Goal: Communication & Community: Ask a question

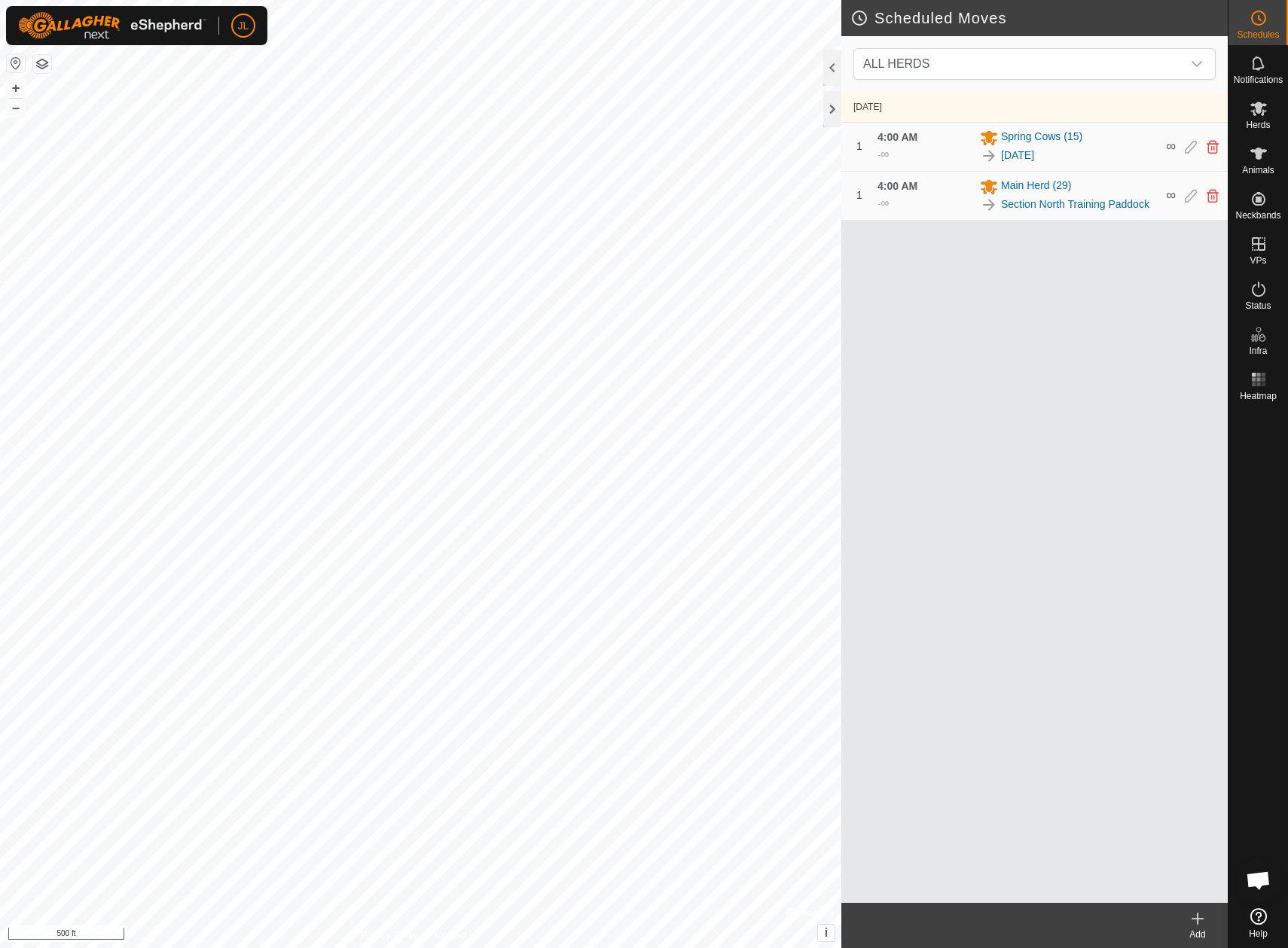
scroll to position [712, 0]
click at [1258, 159] on icon at bounding box center [1258, 154] width 17 height 12
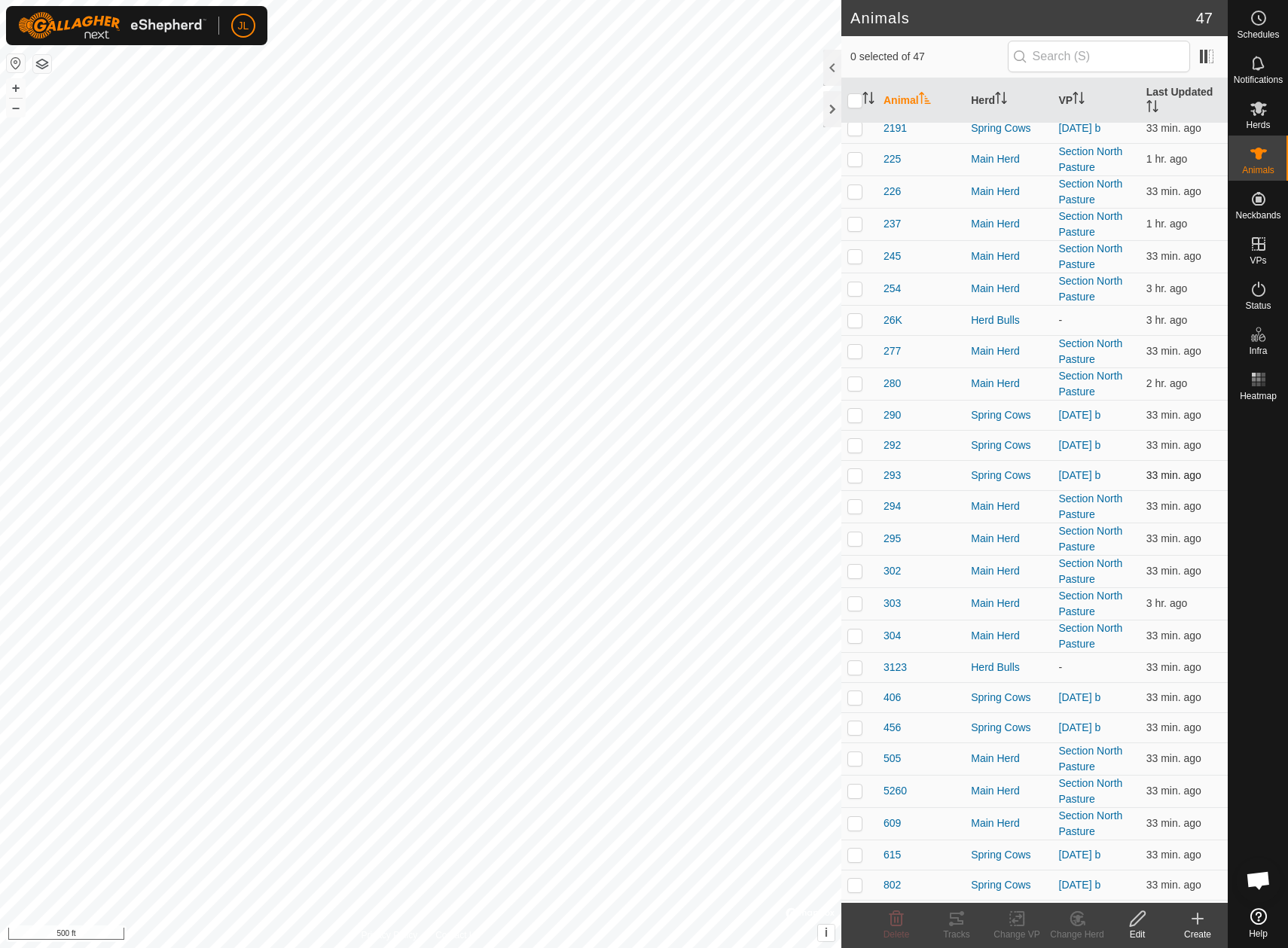
scroll to position [702, 0]
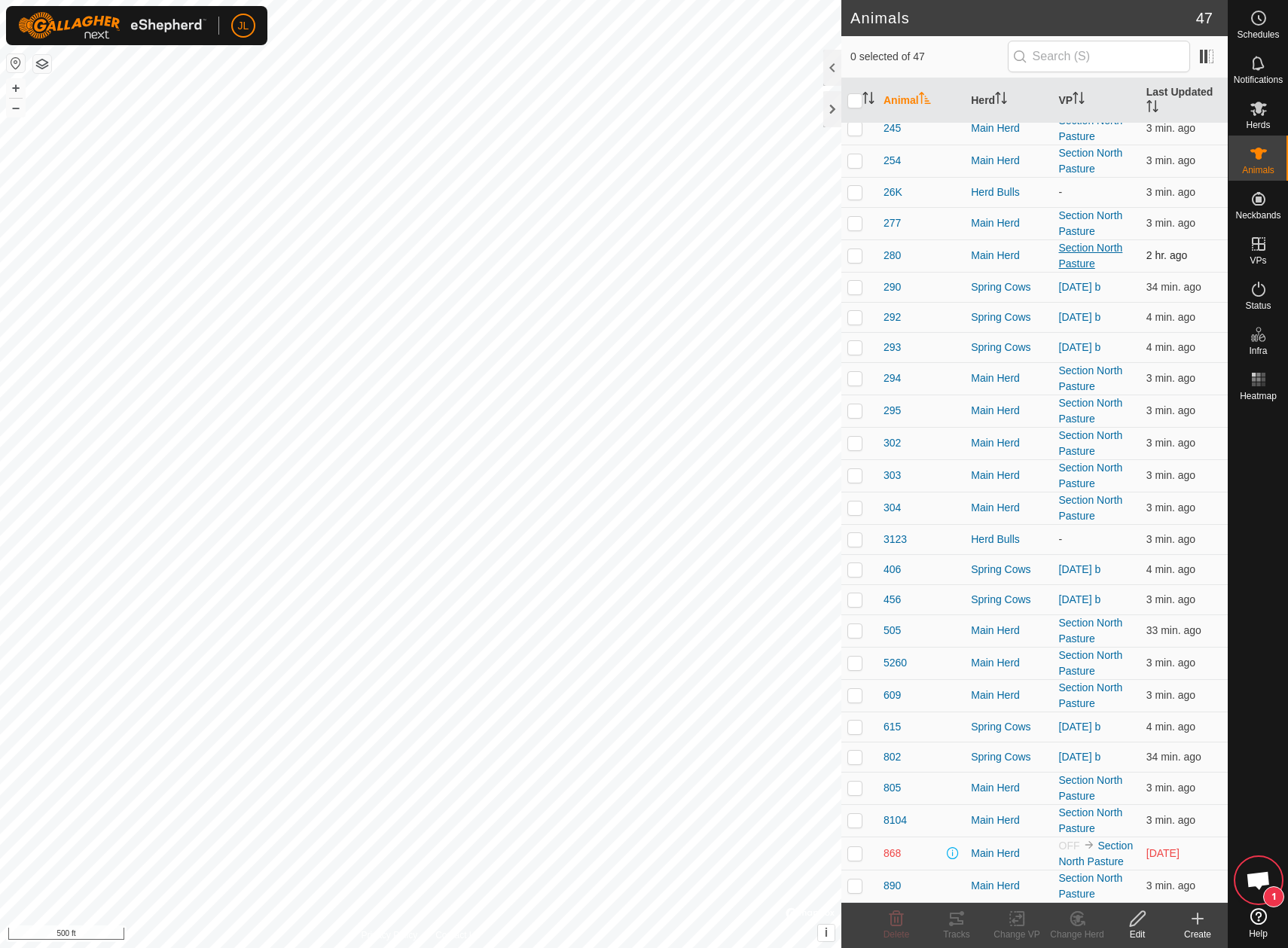
scroll to position [726, 0]
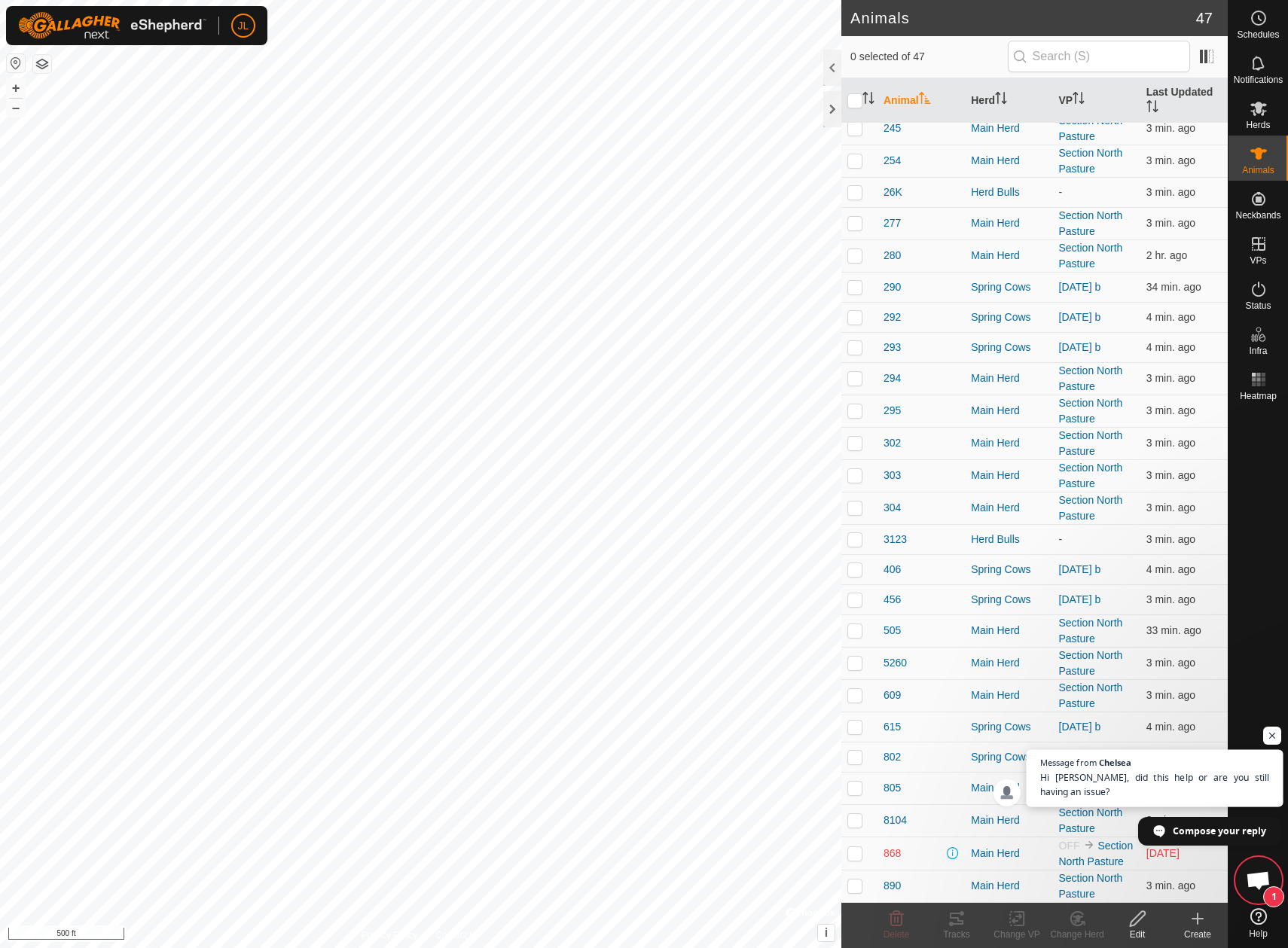
click at [1158, 777] on span "Hi Jarrod, did this help or are you still having an issue?" at bounding box center [1155, 785] width 230 height 30
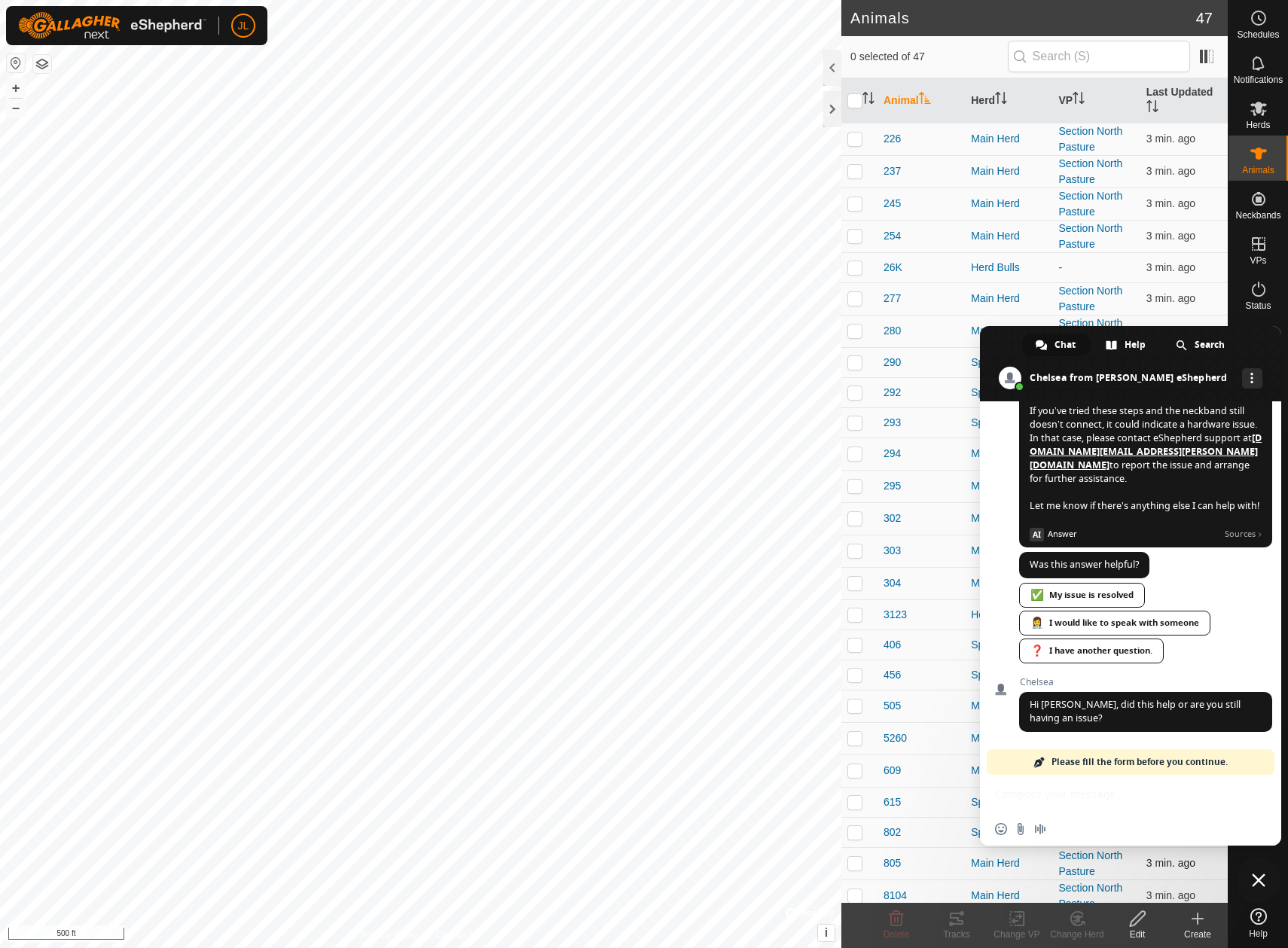
scroll to position [702, 0]
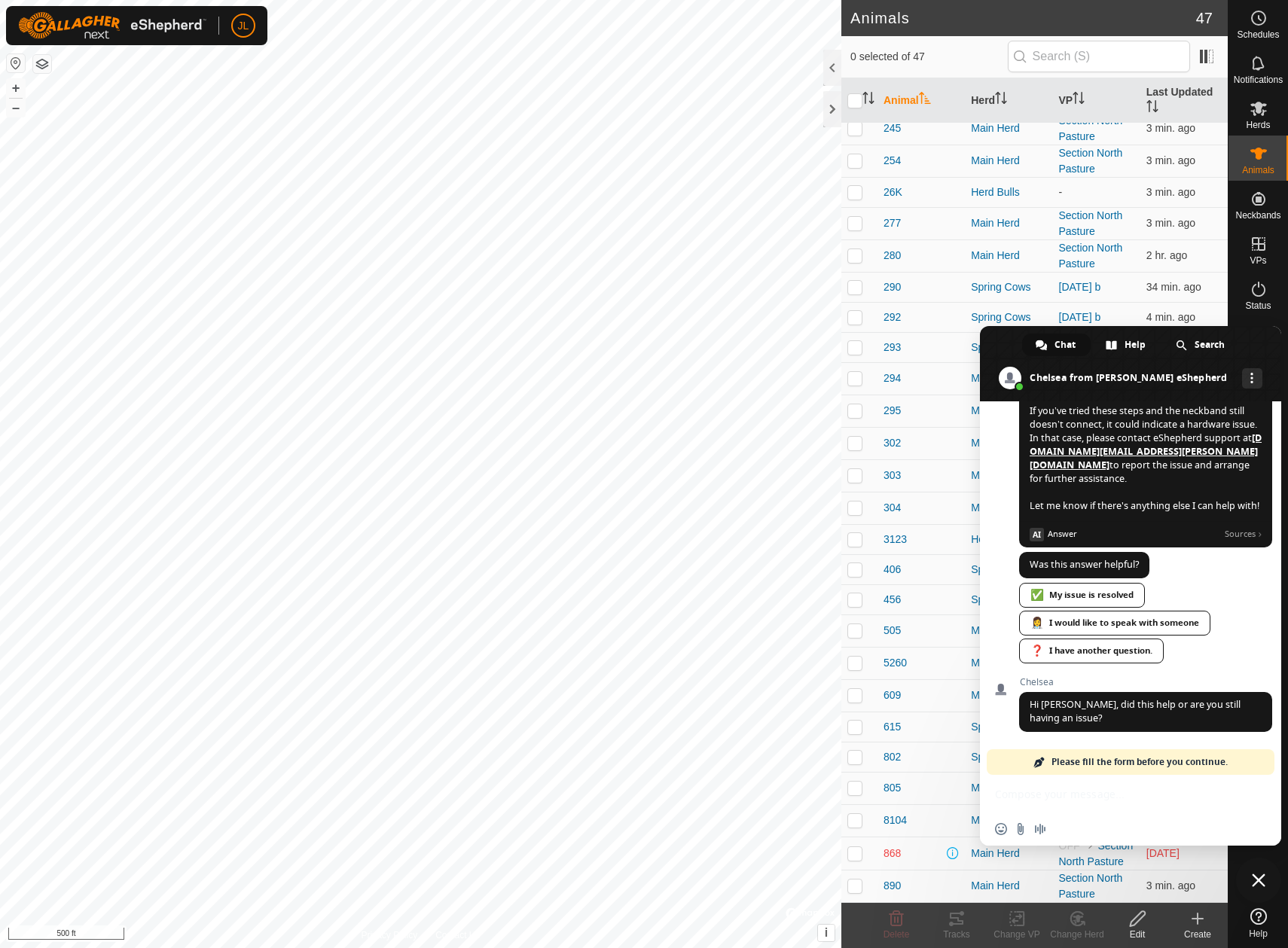
click at [1079, 789] on div "Insert an emoji Send a file Audio message" at bounding box center [1130, 810] width 301 height 71
click at [1128, 758] on span "Please fill the form before you continue." at bounding box center [1139, 762] width 176 height 25
click at [1117, 780] on div "Insert an emoji Send a file Audio message" at bounding box center [1130, 810] width 301 height 71
click at [1105, 828] on div "Insert an emoji Send a file Audio message" at bounding box center [1130, 829] width 301 height 33
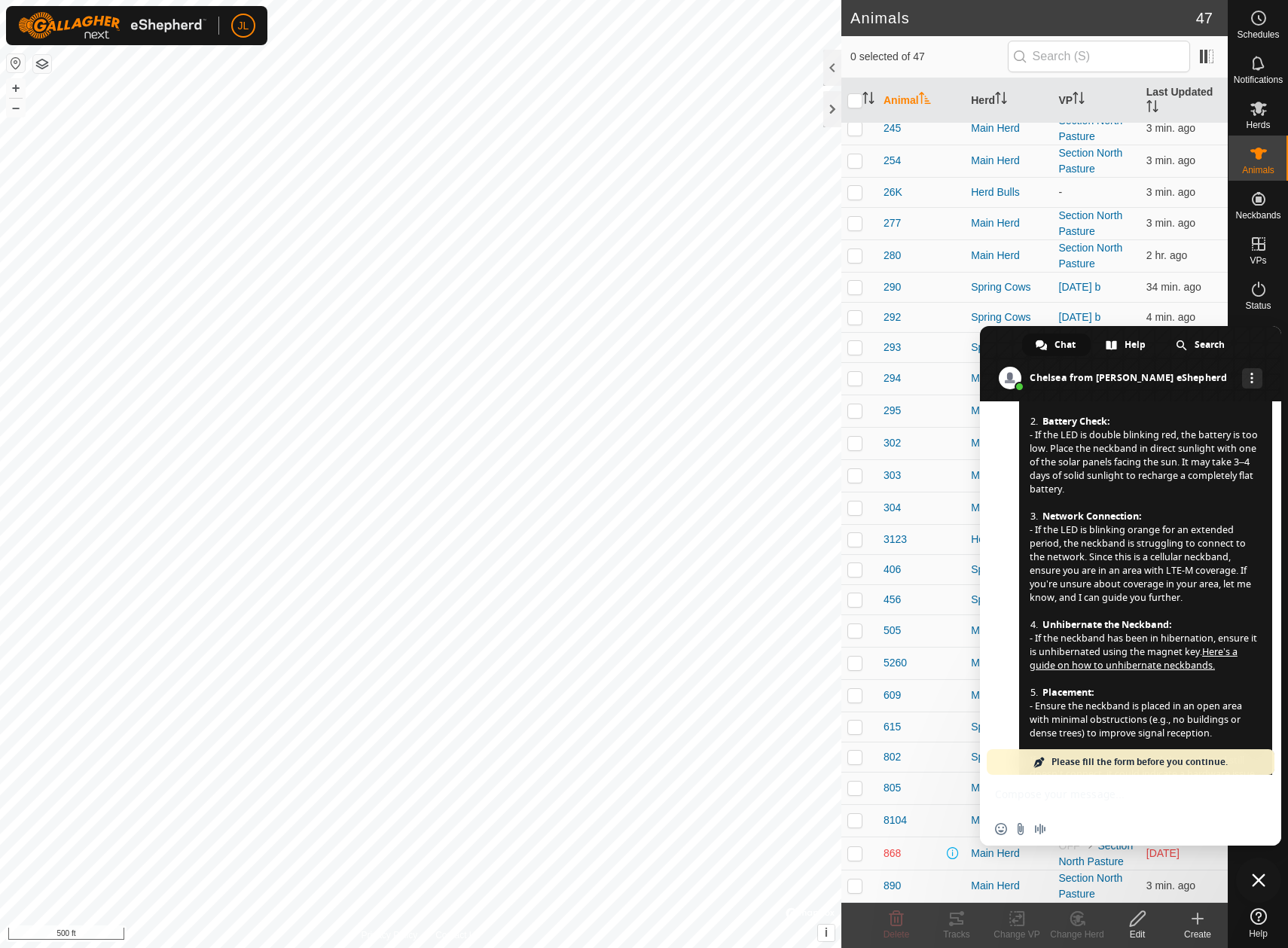
scroll to position [791, 0]
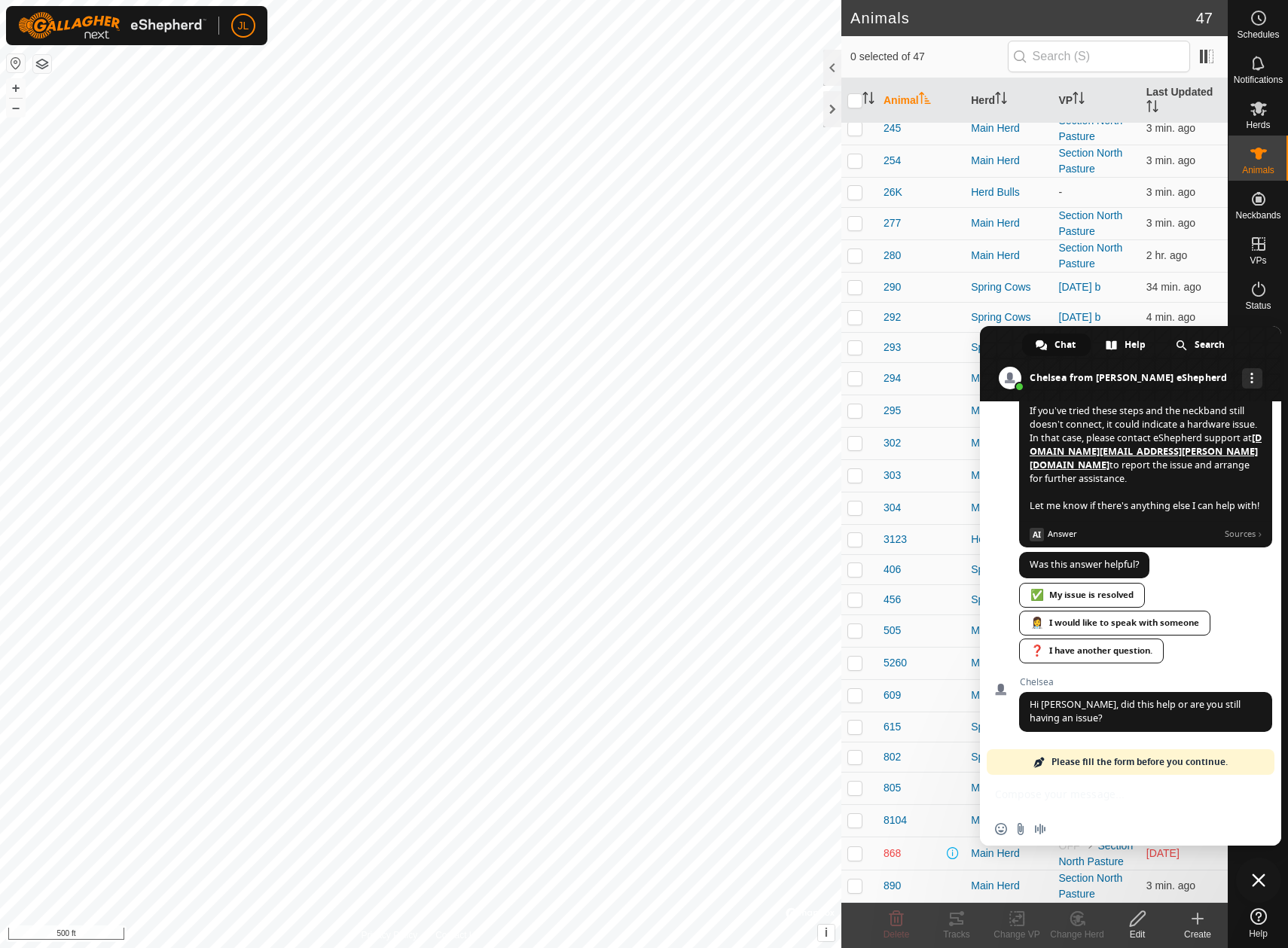
click at [1090, 740] on div "Chelsea Hi Jarrod, did this help or are you still having an issue? An hour ago" at bounding box center [1145, 713] width 253 height 72
click at [1090, 759] on span "Please fill the form before you continue." at bounding box center [1139, 762] width 176 height 25
click at [1065, 798] on div "Insert an emoji Send a file Audio message" at bounding box center [1130, 810] width 301 height 71
click at [1062, 342] on span "Chat" at bounding box center [1065, 345] width 21 height 23
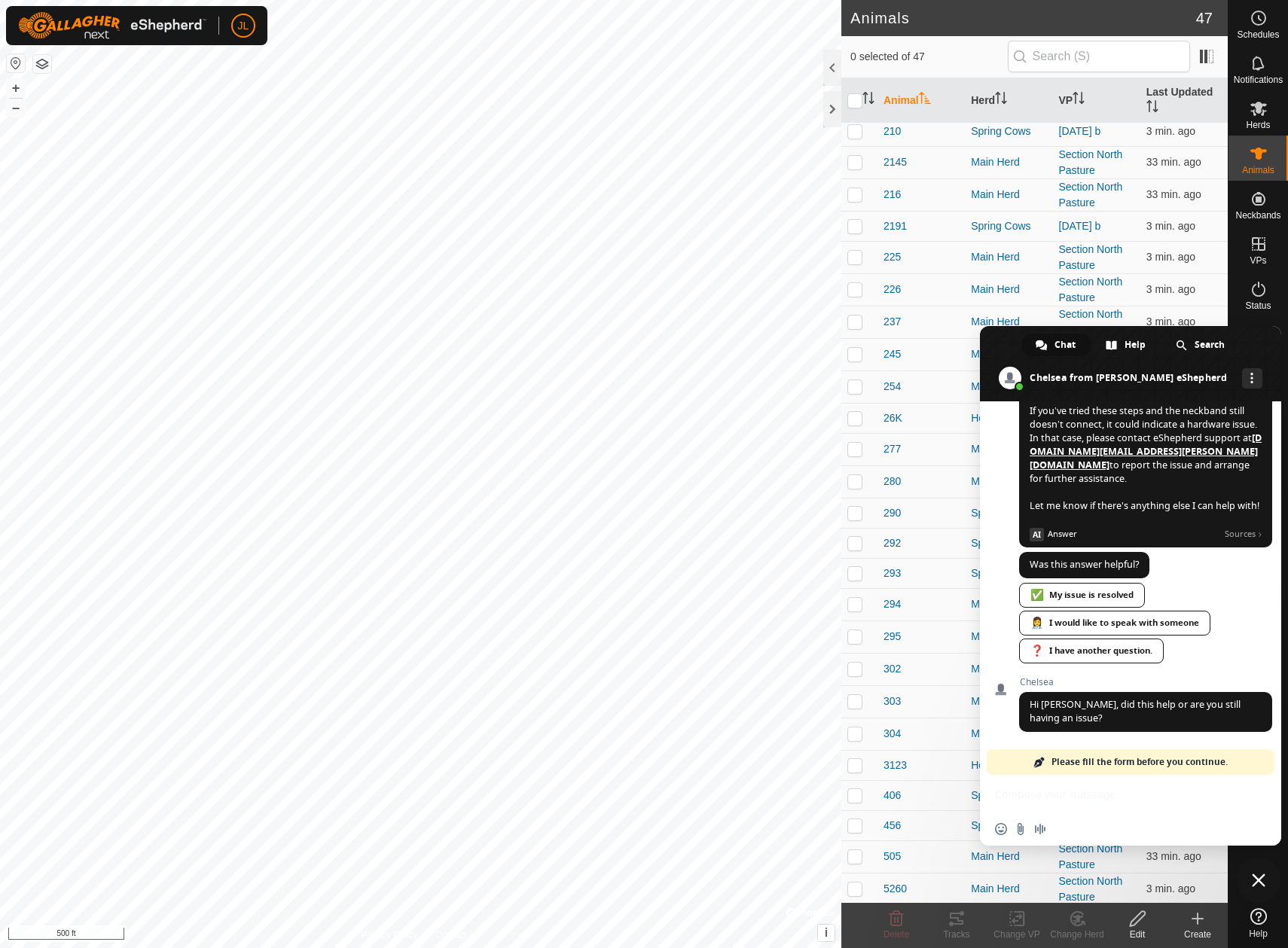
click at [1082, 760] on span "Please fill the form before you continue." at bounding box center [1139, 762] width 176 height 25
click at [1085, 740] on div "Chelsea Hi Jarrod, did this help or are you still having an issue? An hour ago" at bounding box center [1145, 713] width 253 height 72
click at [1088, 720] on span "Hi Jarrod, did this help or are you still having an issue?" at bounding box center [1145, 712] width 253 height 40
click at [1090, 760] on span "Please fill the form before you continue." at bounding box center [1139, 762] width 176 height 25
click at [1089, 788] on div "Insert an emoji Send a file Audio message" at bounding box center [1130, 810] width 301 height 71
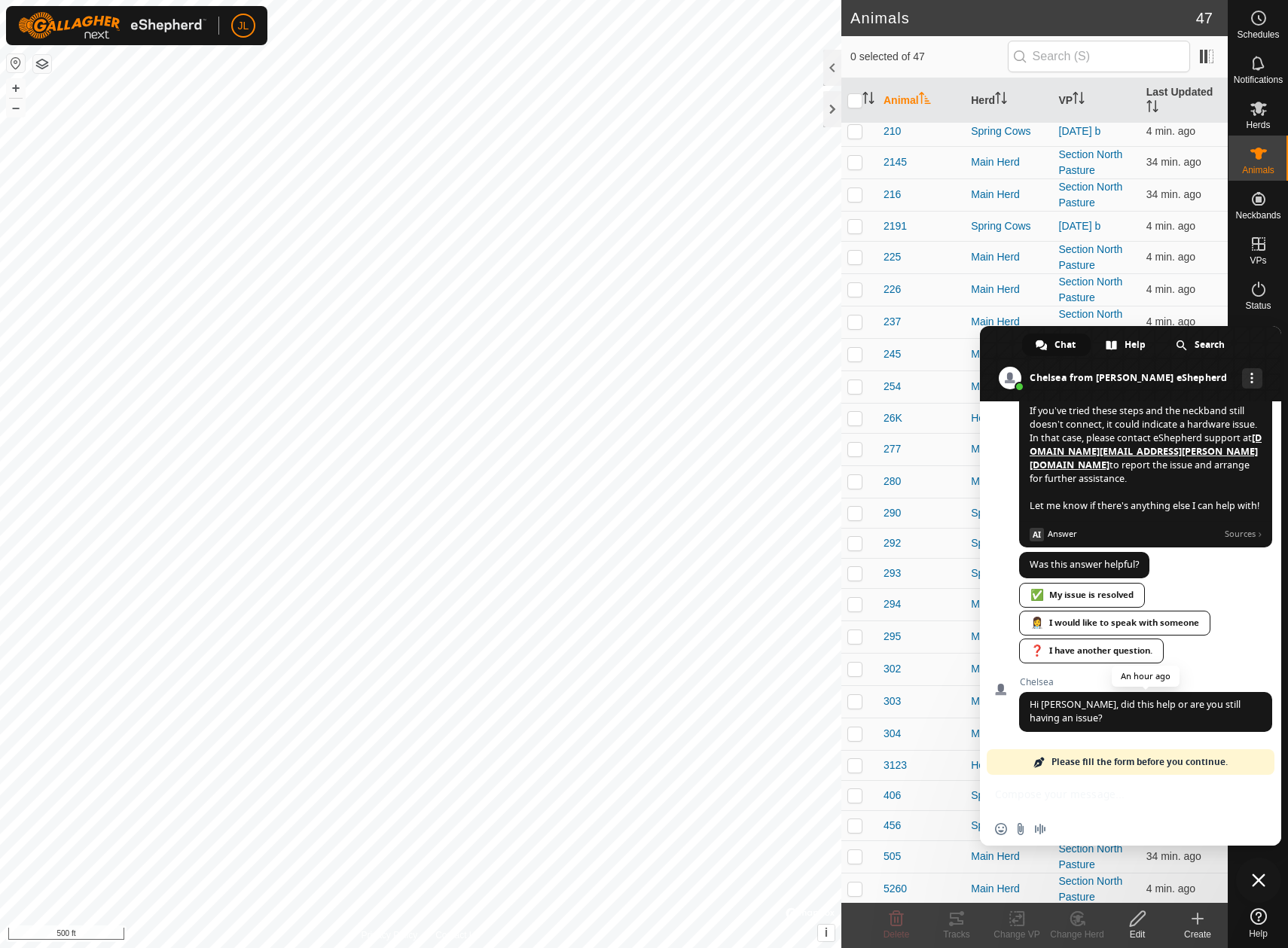
click at [1040, 707] on span "Hi Jarrod, did this help or are you still having an issue?" at bounding box center [1135, 711] width 211 height 26
click at [1054, 735] on div "Chelsea Hi Jarrod, did this help or are you still having an issue? An hour ago" at bounding box center [1145, 713] width 253 height 72
click at [1172, 760] on span "Please fill the form before you continue." at bounding box center [1139, 762] width 176 height 25
click at [1039, 761] on span at bounding box center [1040, 762] width 12 height 12
click at [1163, 340] on div "Search" at bounding box center [1200, 345] width 78 height 23
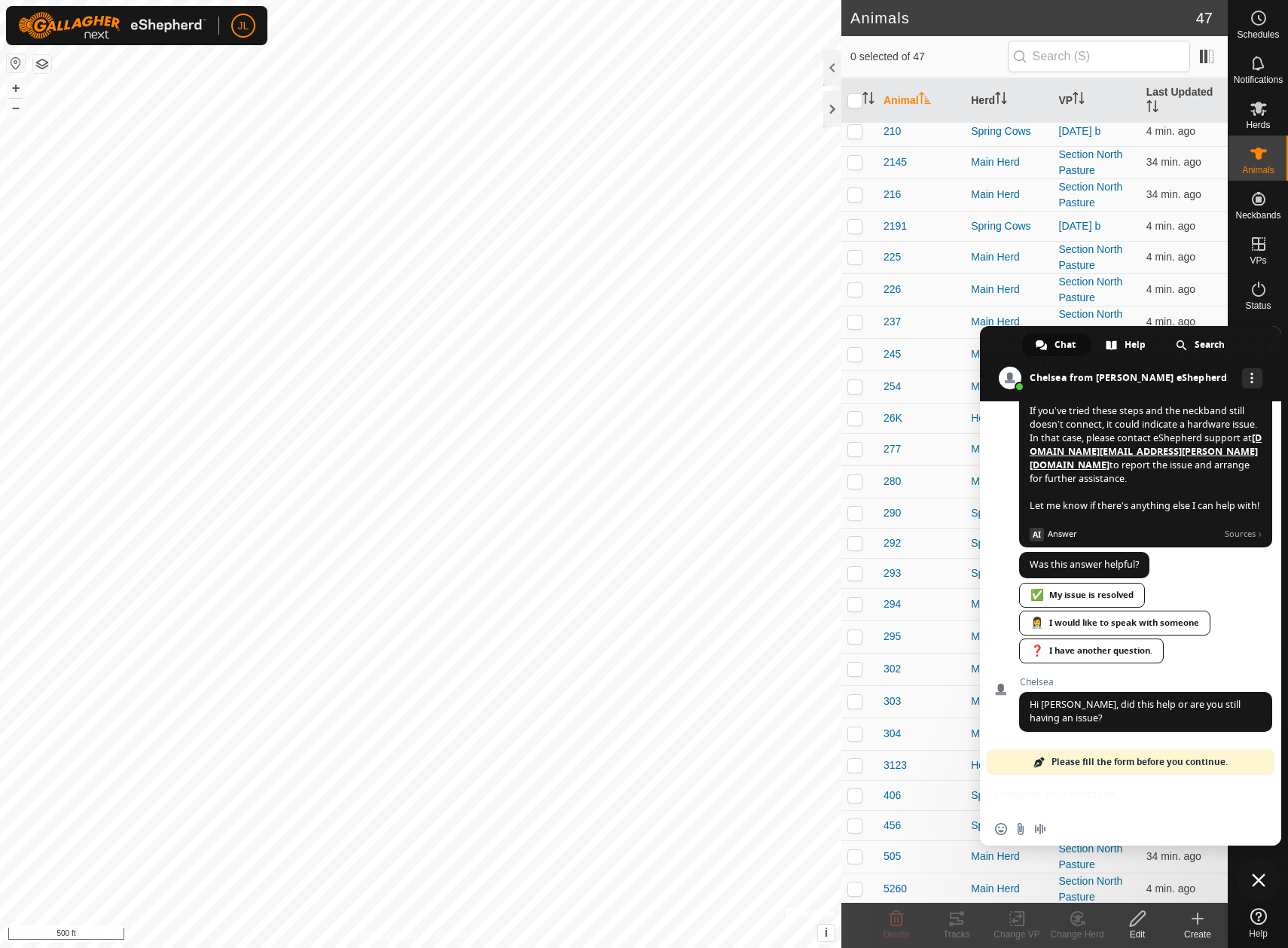
drag, startPoint x: 1163, startPoint y: 340, endPoint x: 1085, endPoint y: 346, distance: 78.2
click at [1085, 346] on span "Chat Help Search" at bounding box center [1130, 345] width 301 height 38
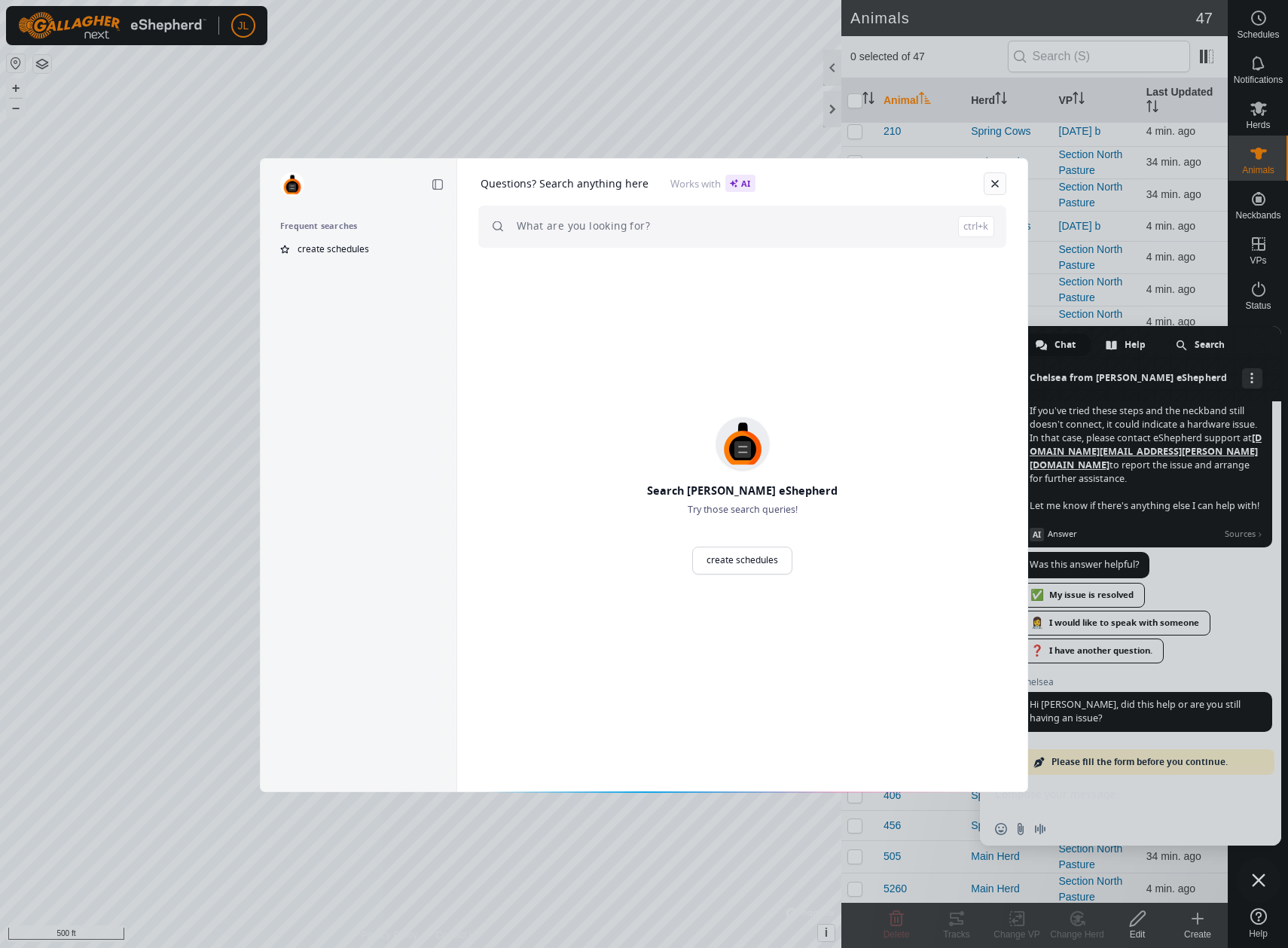
click at [998, 181] on link "Close" at bounding box center [995, 184] width 23 height 23
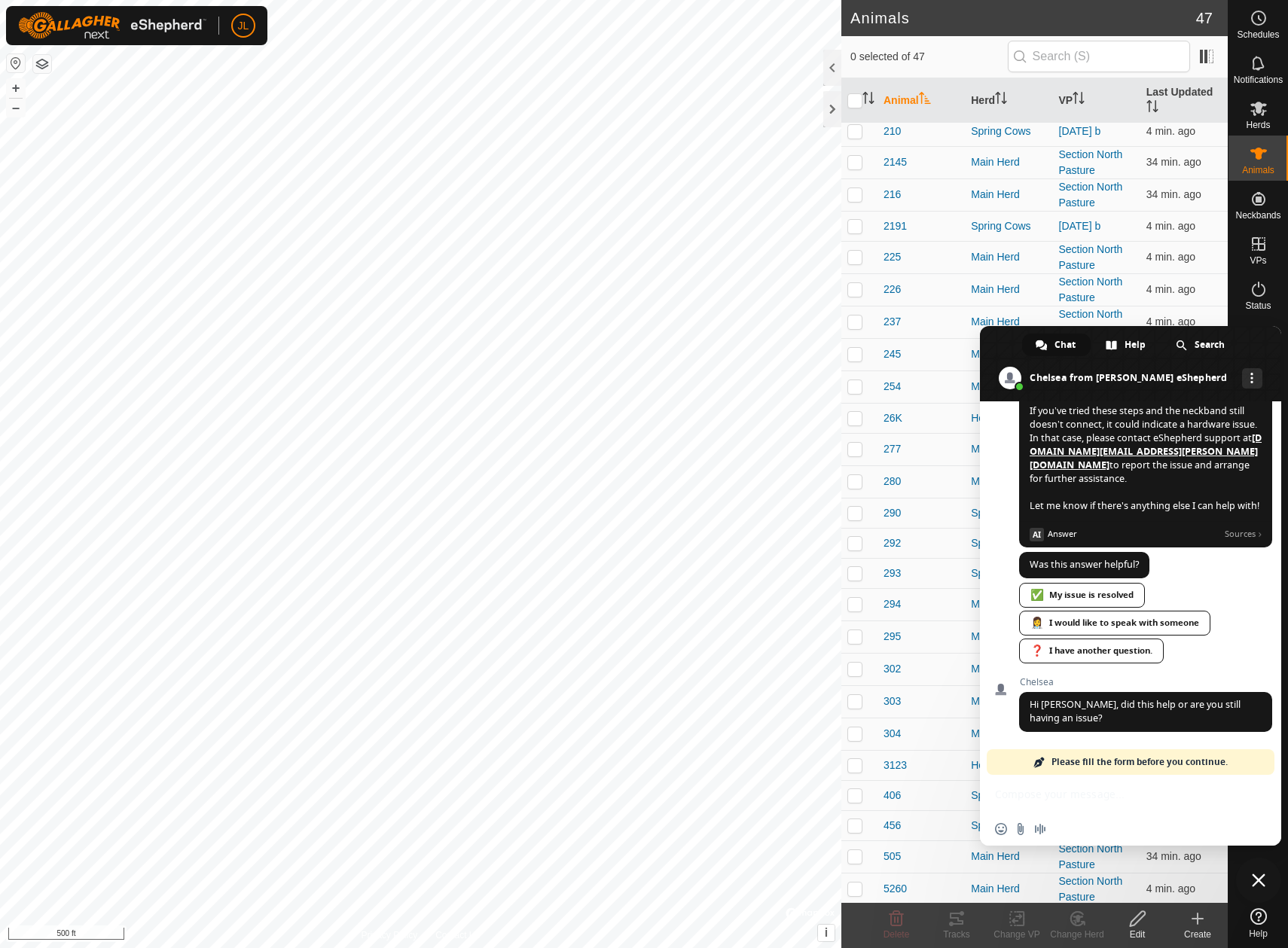
click at [1253, 875] on span "Close chat" at bounding box center [1258, 880] width 13 height 13
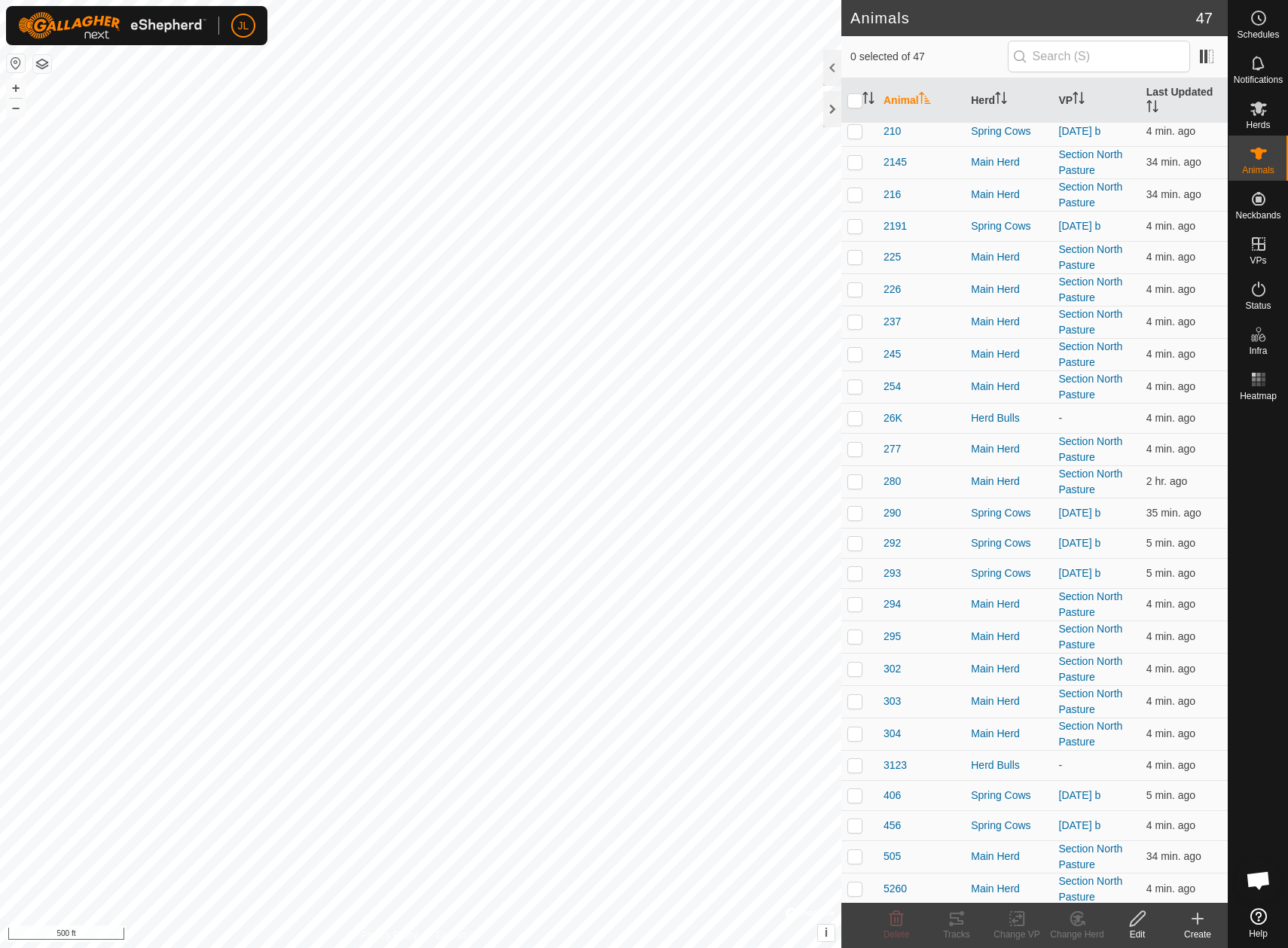
click at [1263, 870] on span "Open chat" at bounding box center [1259, 881] width 46 height 45
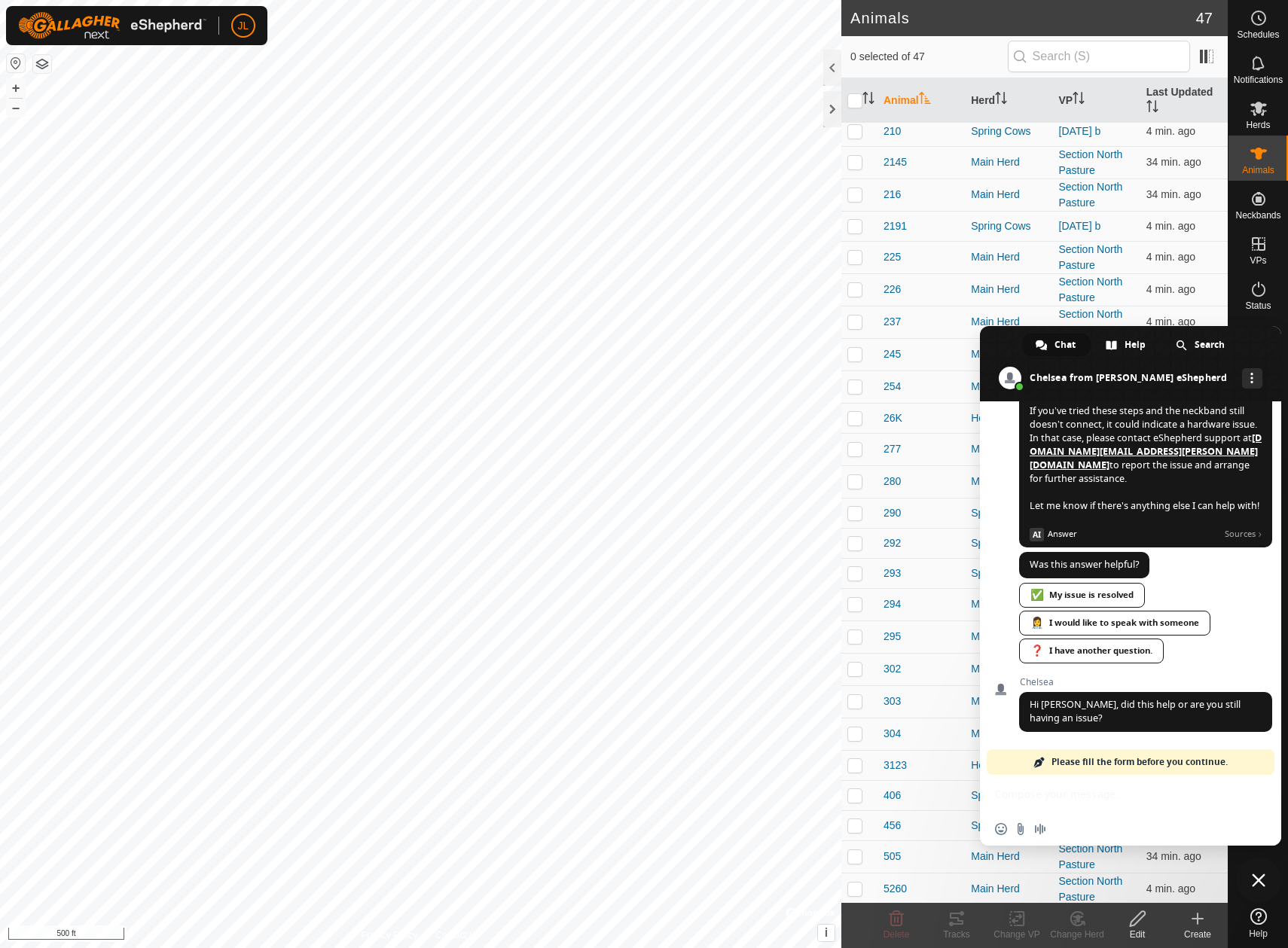
click at [1060, 786] on div "Insert an emoji Send a file Audio message" at bounding box center [1130, 810] width 301 height 71
click at [1103, 784] on div "Insert an emoji Send a file Audio message" at bounding box center [1130, 810] width 301 height 71
click at [1070, 760] on span "Please fill the form before you continue." at bounding box center [1139, 762] width 176 height 25
click at [1165, 759] on span "Please fill the form before you continue." at bounding box center [1139, 762] width 176 height 25
click at [1195, 759] on span "Please fill the form before you continue." at bounding box center [1139, 762] width 176 height 25
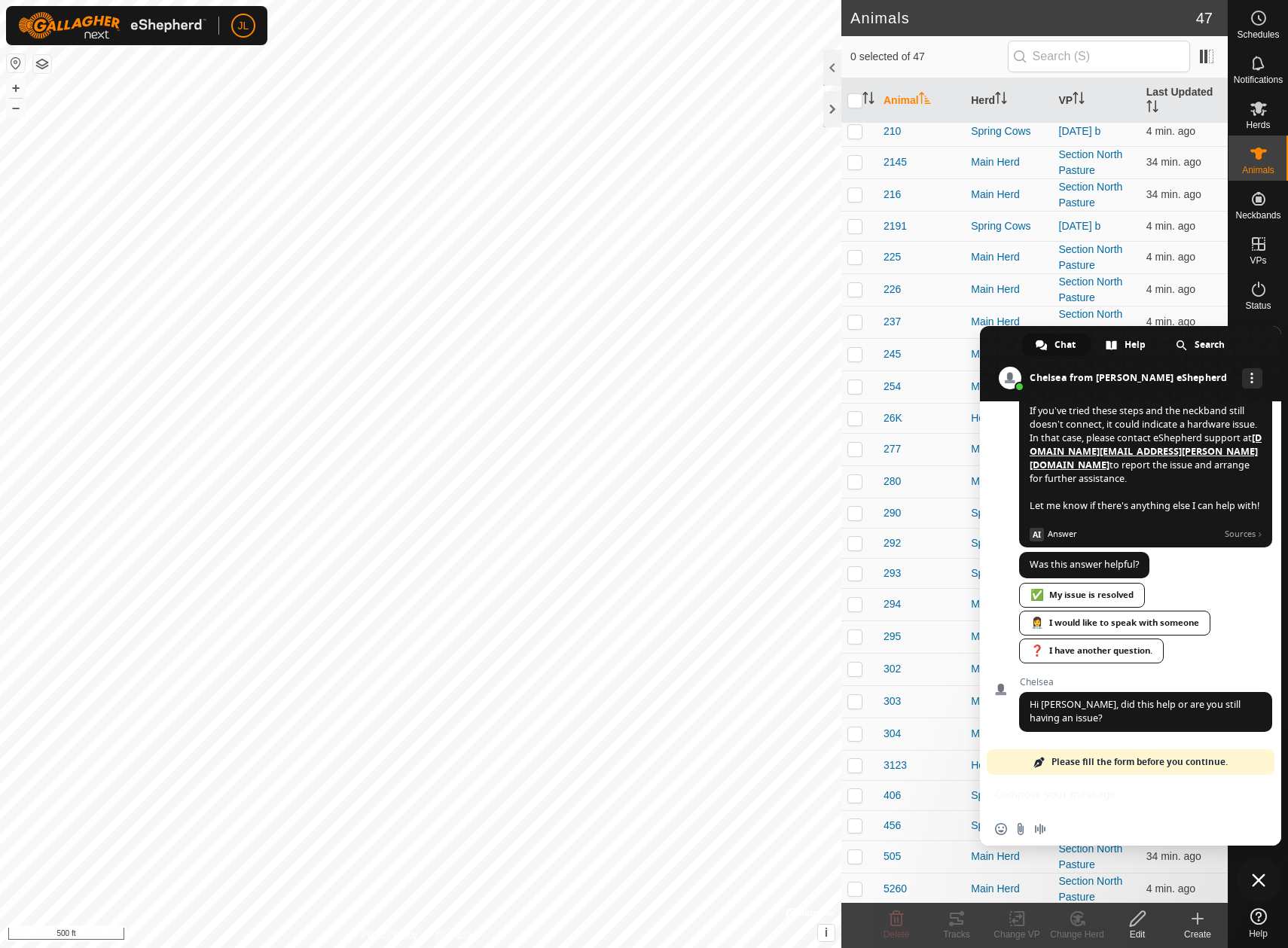
click at [1035, 756] on span at bounding box center [1040, 762] width 12 height 12
drag, startPoint x: 1091, startPoint y: 757, endPoint x: 1021, endPoint y: 764, distance: 70.3
click at [1021, 764] on div "Please fill the form before you continue." at bounding box center [1130, 762] width 288 height 25
click at [1060, 764] on span "Please fill the form before you continue." at bounding box center [1139, 762] width 176 height 25
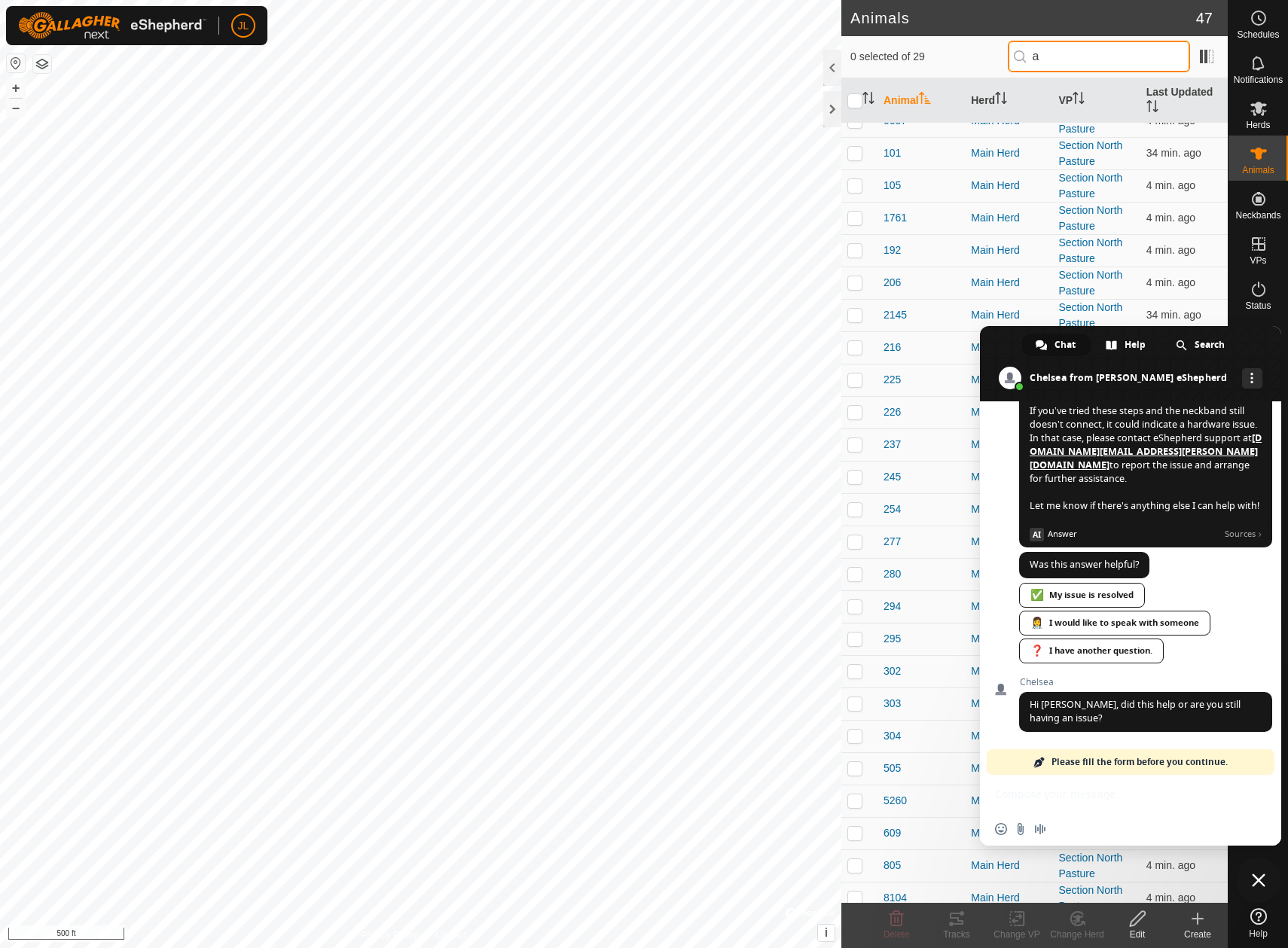
scroll to position [160, 0]
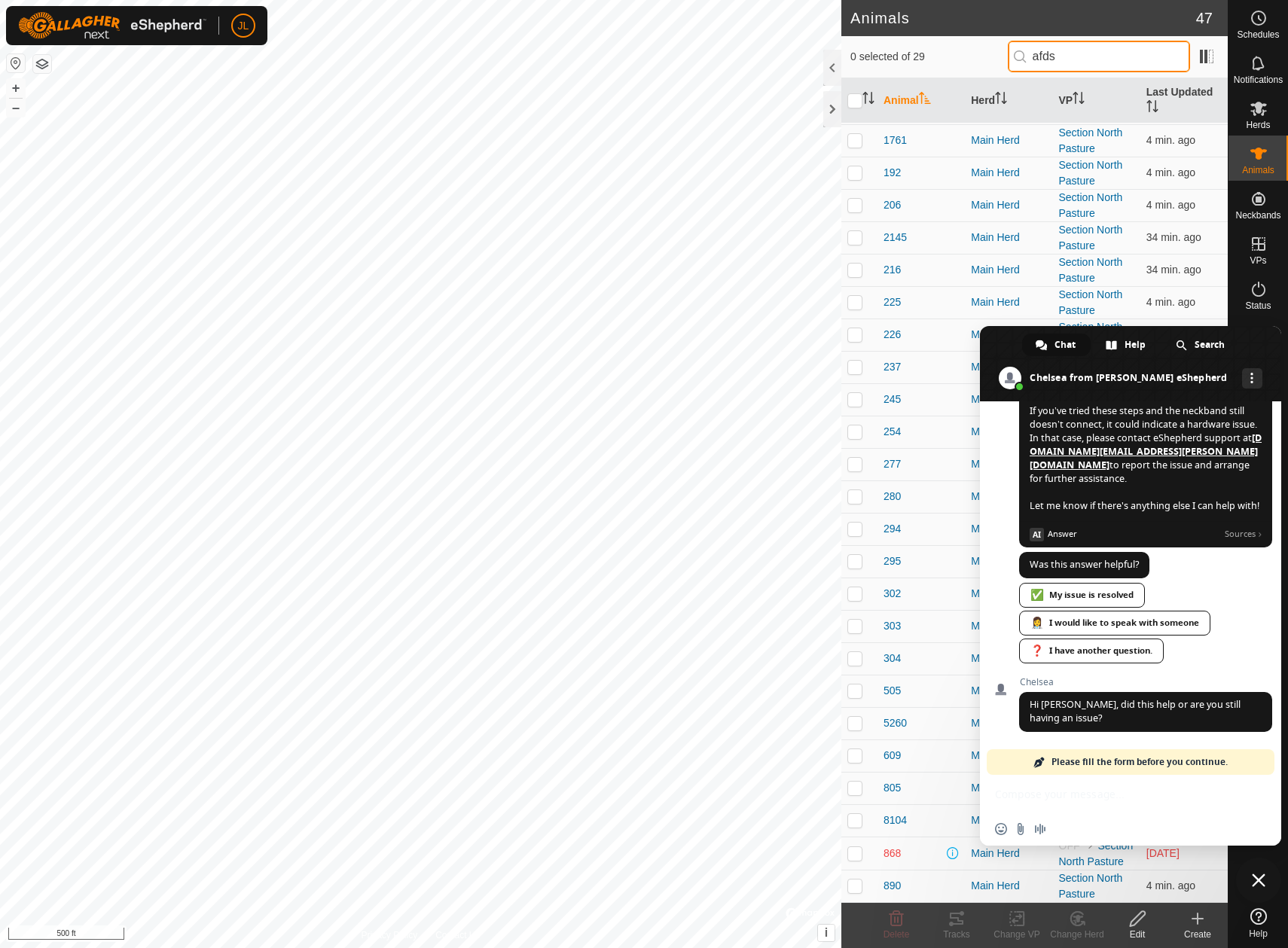
type input "afdsa"
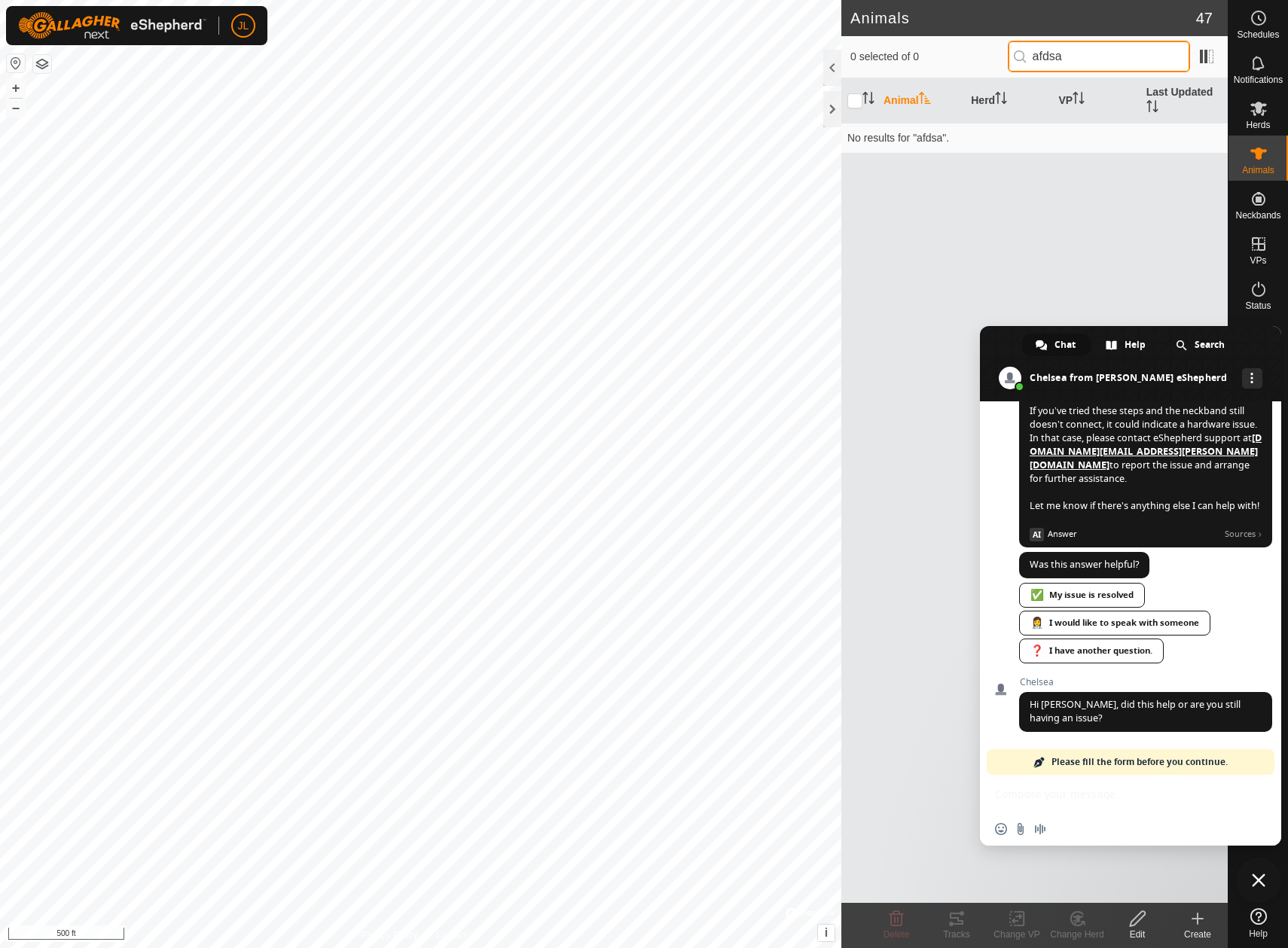
scroll to position [0, 0]
drag, startPoint x: 1099, startPoint y: 51, endPoint x: 970, endPoint y: 54, distance: 129.0
click at [970, 54] on div "0 selected of 0 afdsa" at bounding box center [1034, 56] width 368 height 31
type input "\"
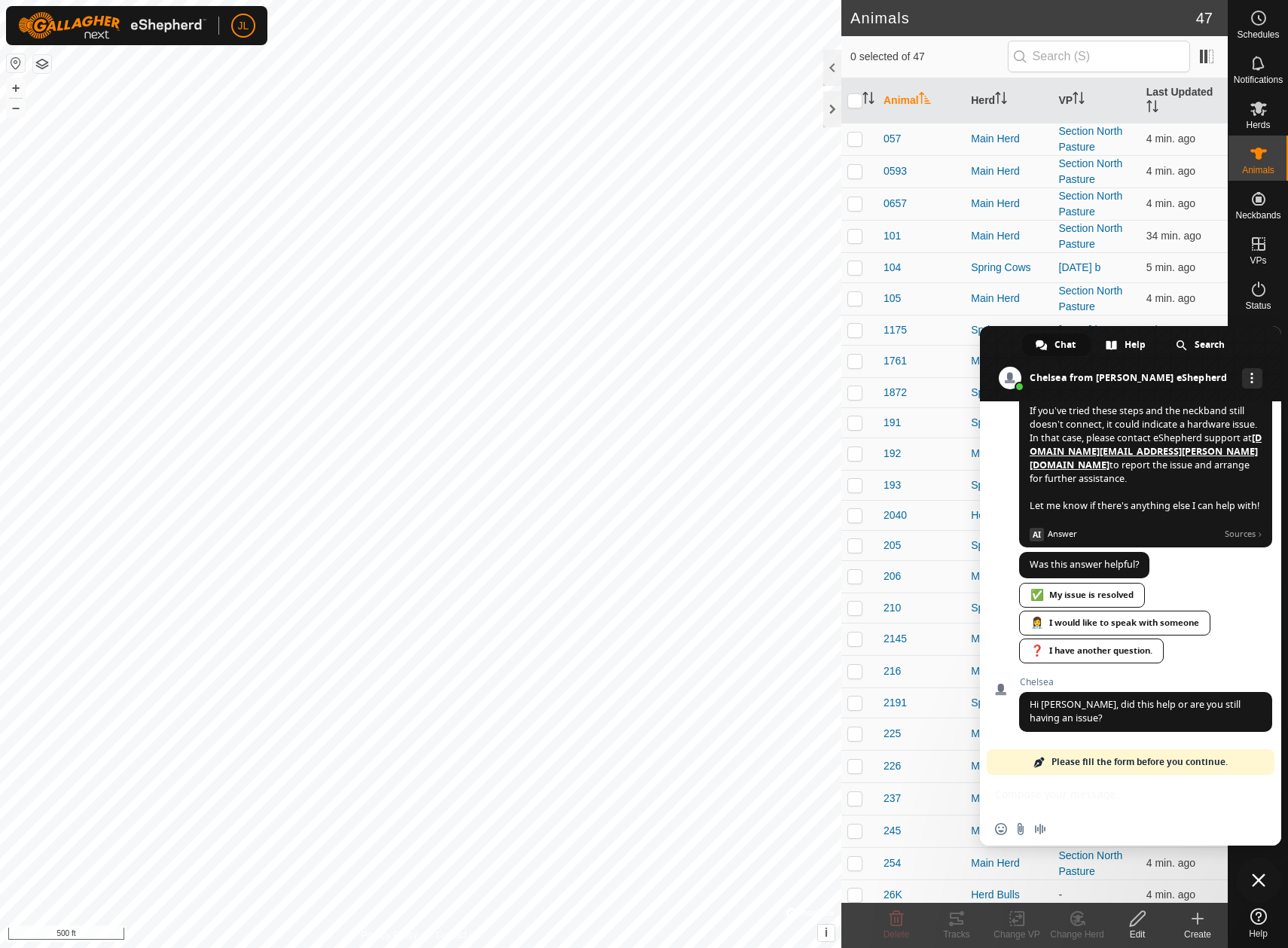
click at [1124, 777] on div "Insert an emoji Send a file Audio message" at bounding box center [1130, 810] width 301 height 71
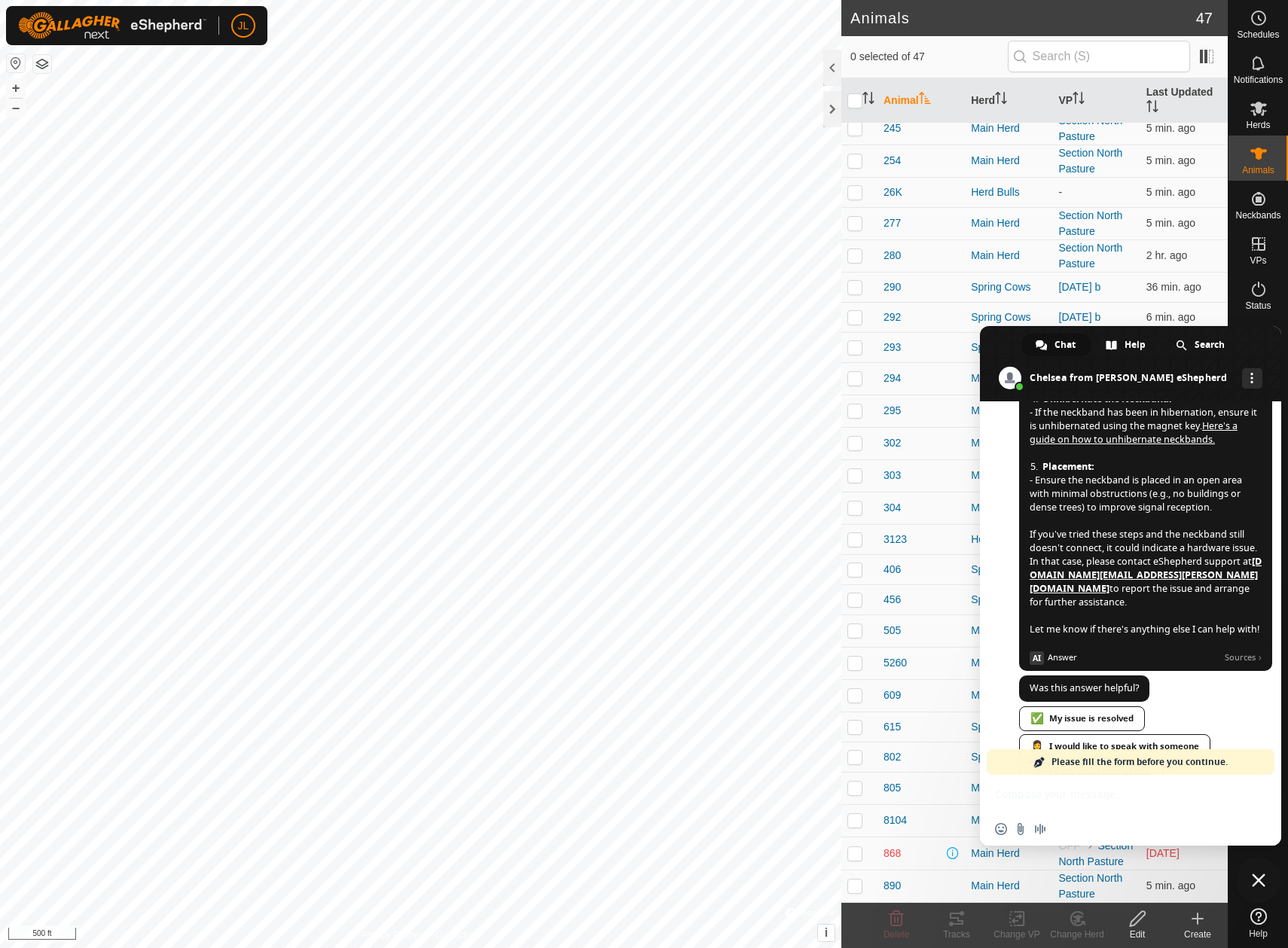
scroll to position [791, 0]
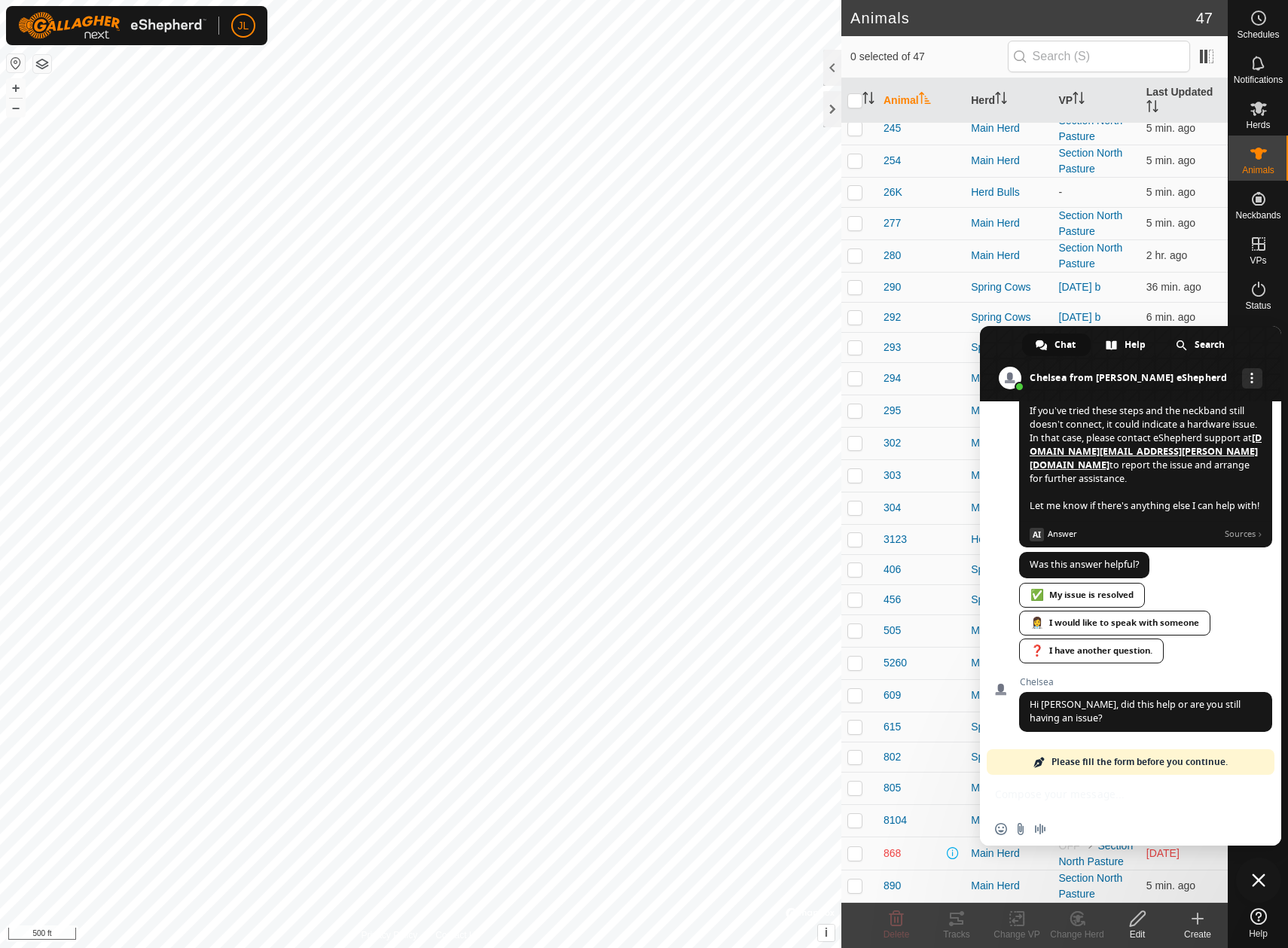
click at [1040, 762] on span at bounding box center [1040, 762] width 12 height 12
drag, startPoint x: 1040, startPoint y: 762, endPoint x: 950, endPoint y: 693, distance: 113.4
click at [953, 693] on body "JL Schedules Notifications Herds Animals Neckbands VPs Status Infra Heatmap Hel…" at bounding box center [644, 474] width 1288 height 948
drag, startPoint x: 1033, startPoint y: 762, endPoint x: 1082, endPoint y: 776, distance: 51.0
click at [1058, 770] on div "Please fill the form before you continue." at bounding box center [1130, 762] width 288 height 25
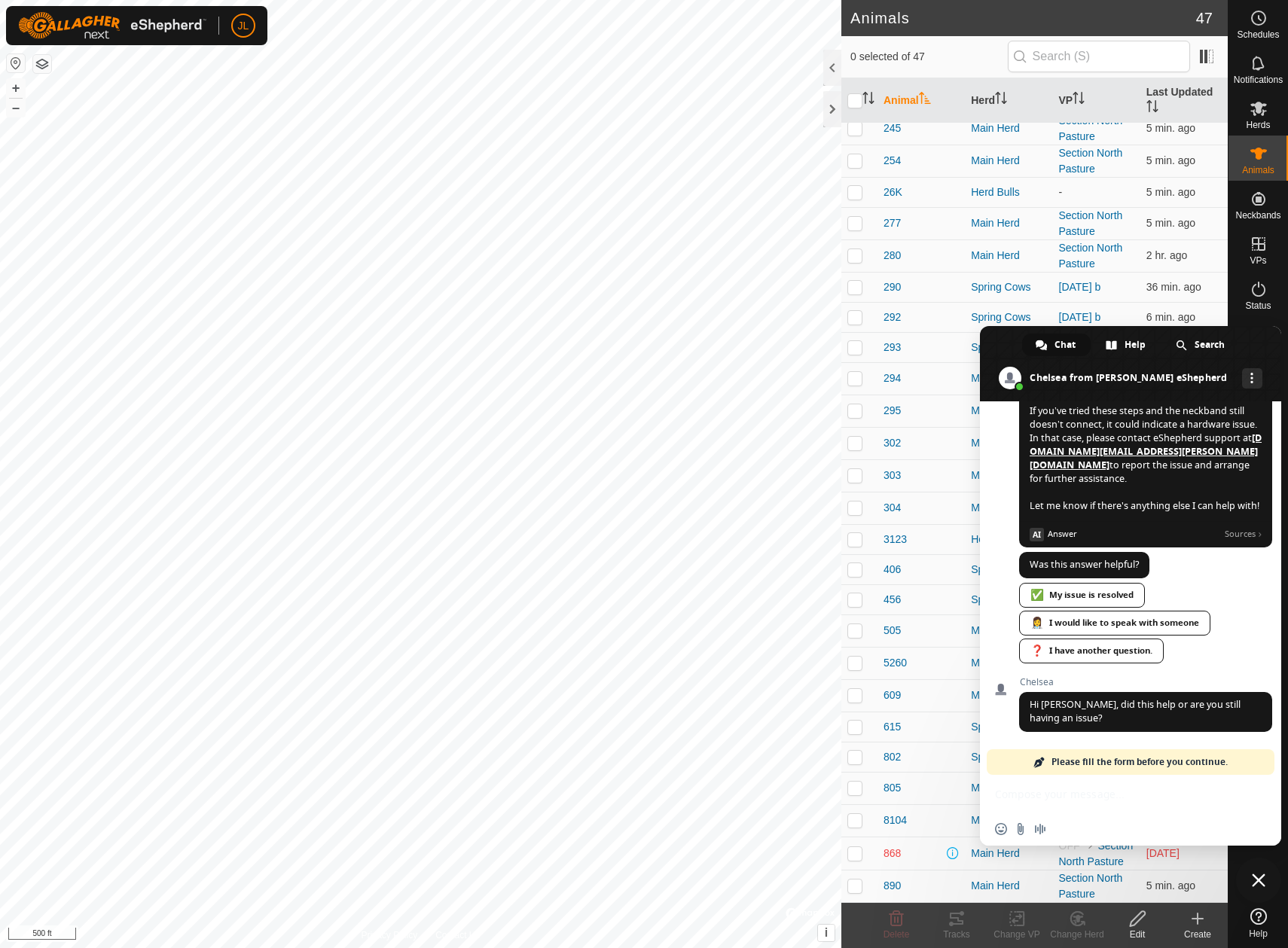
click at [1081, 764] on span "Please fill the form before you continue." at bounding box center [1139, 762] width 176 height 25
click at [1121, 621] on div "👩‍⚕️ I would like to speak with someone" at bounding box center [1115, 623] width 192 height 24
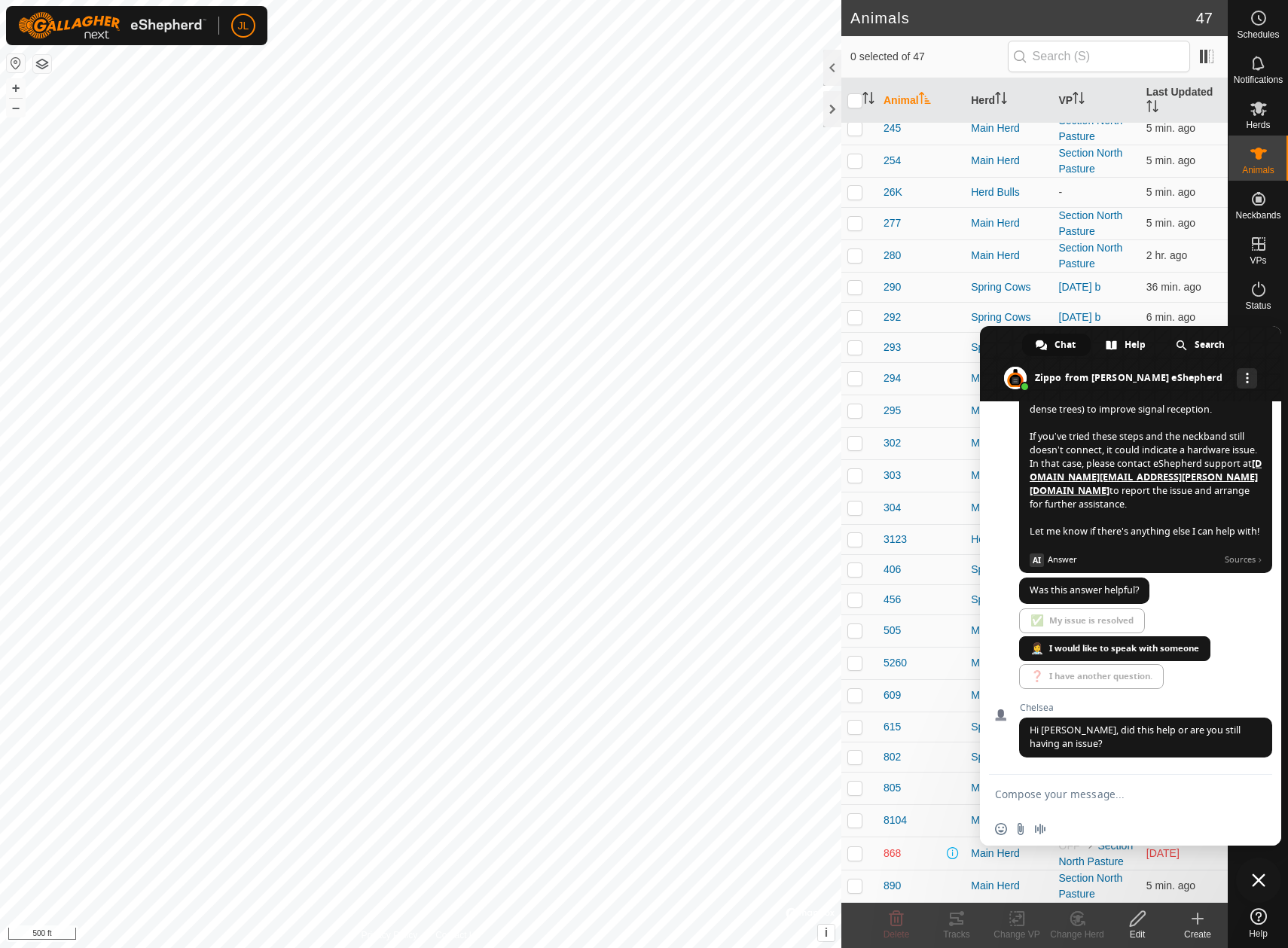
click at [1102, 793] on textarea "Compose your message..." at bounding box center [1114, 793] width 238 height 13
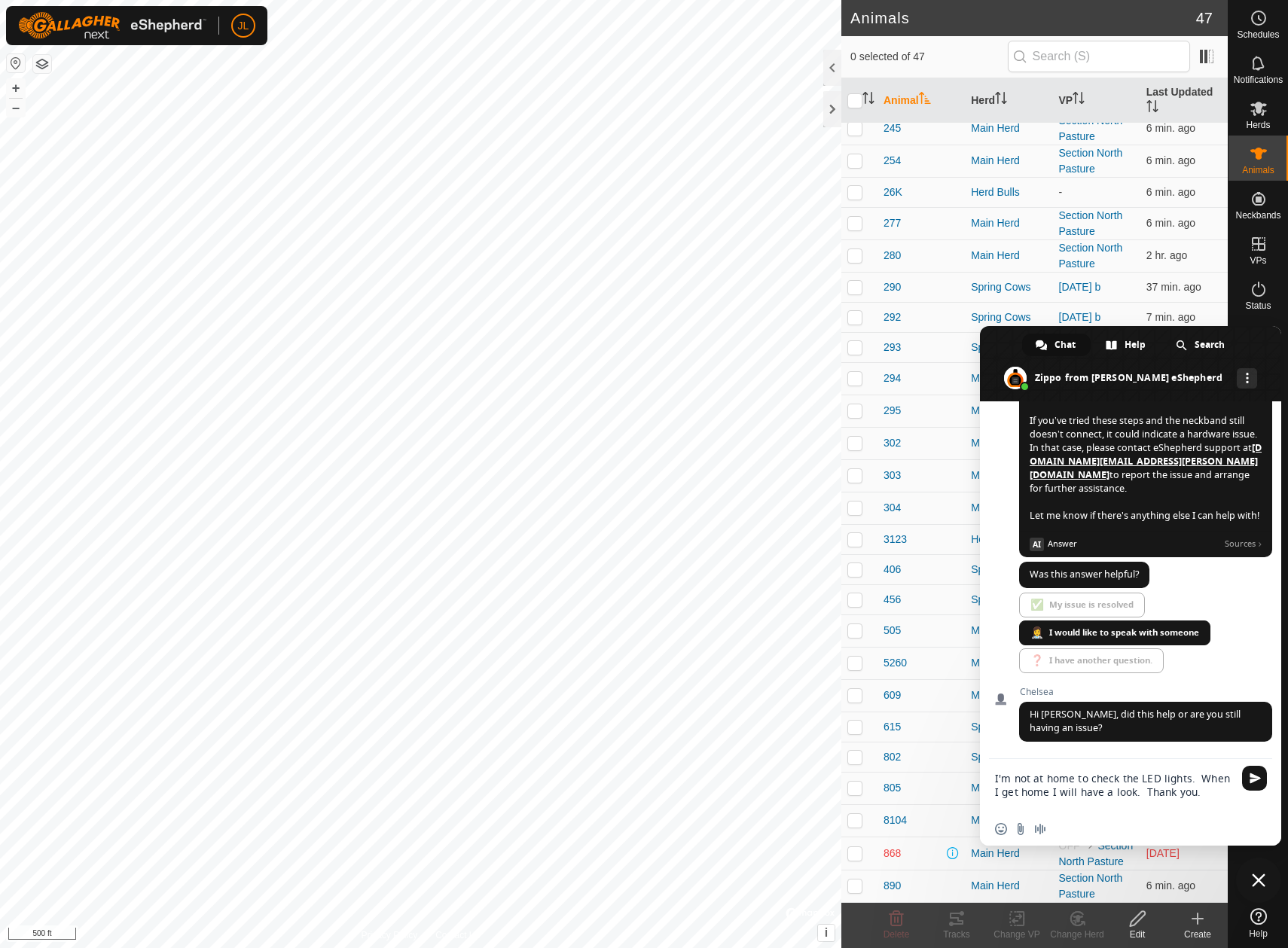
click at [1186, 777] on textarea "I'm not at home to check the LED lights. When I get home I will have a look. Th…" at bounding box center [1114, 791] width 238 height 40
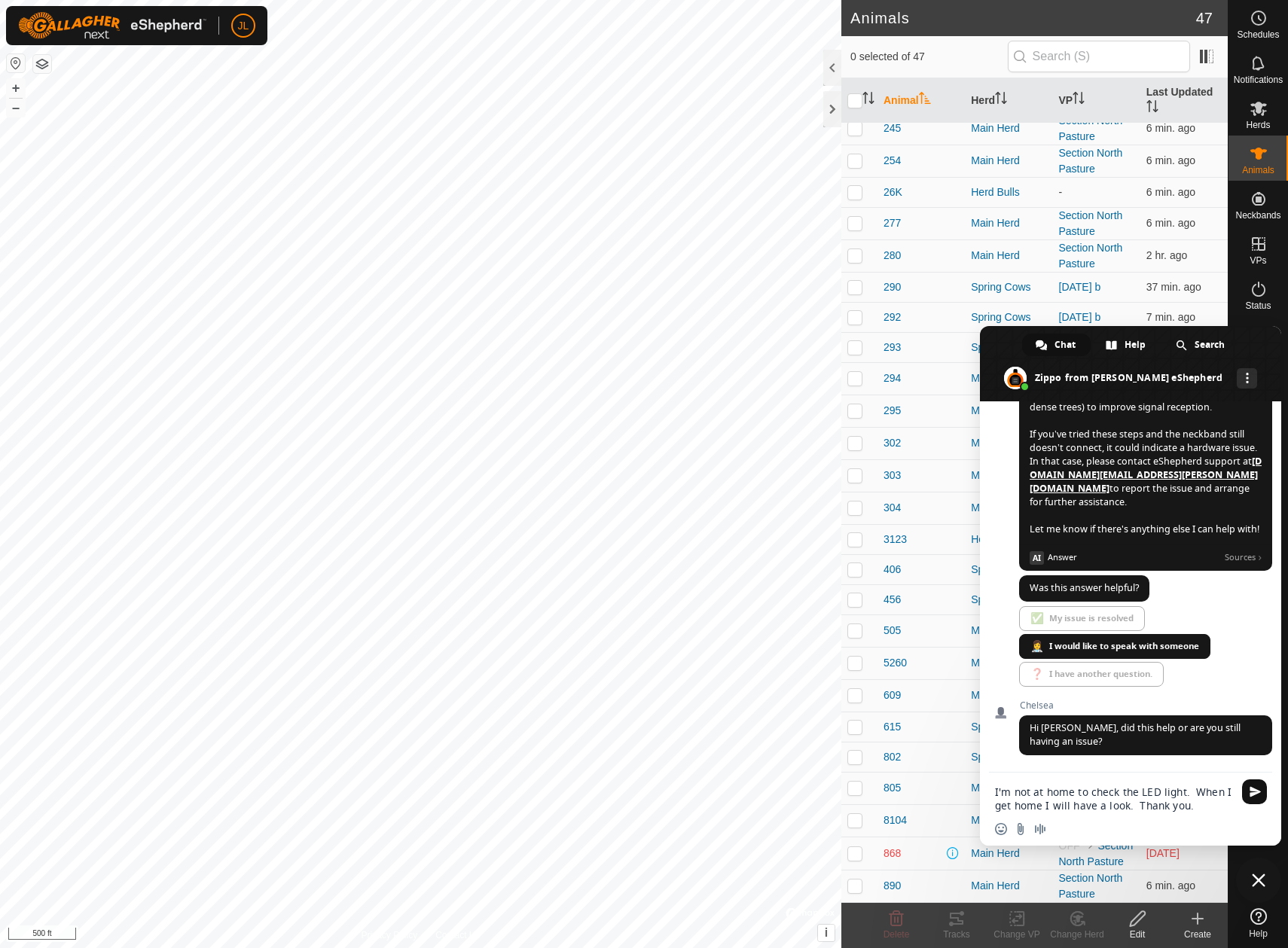
type textarea "I'm not at home to check the LED light. When I get home I will have a look. Tha…"
click at [1250, 790] on span "Send" at bounding box center [1255, 791] width 11 height 11
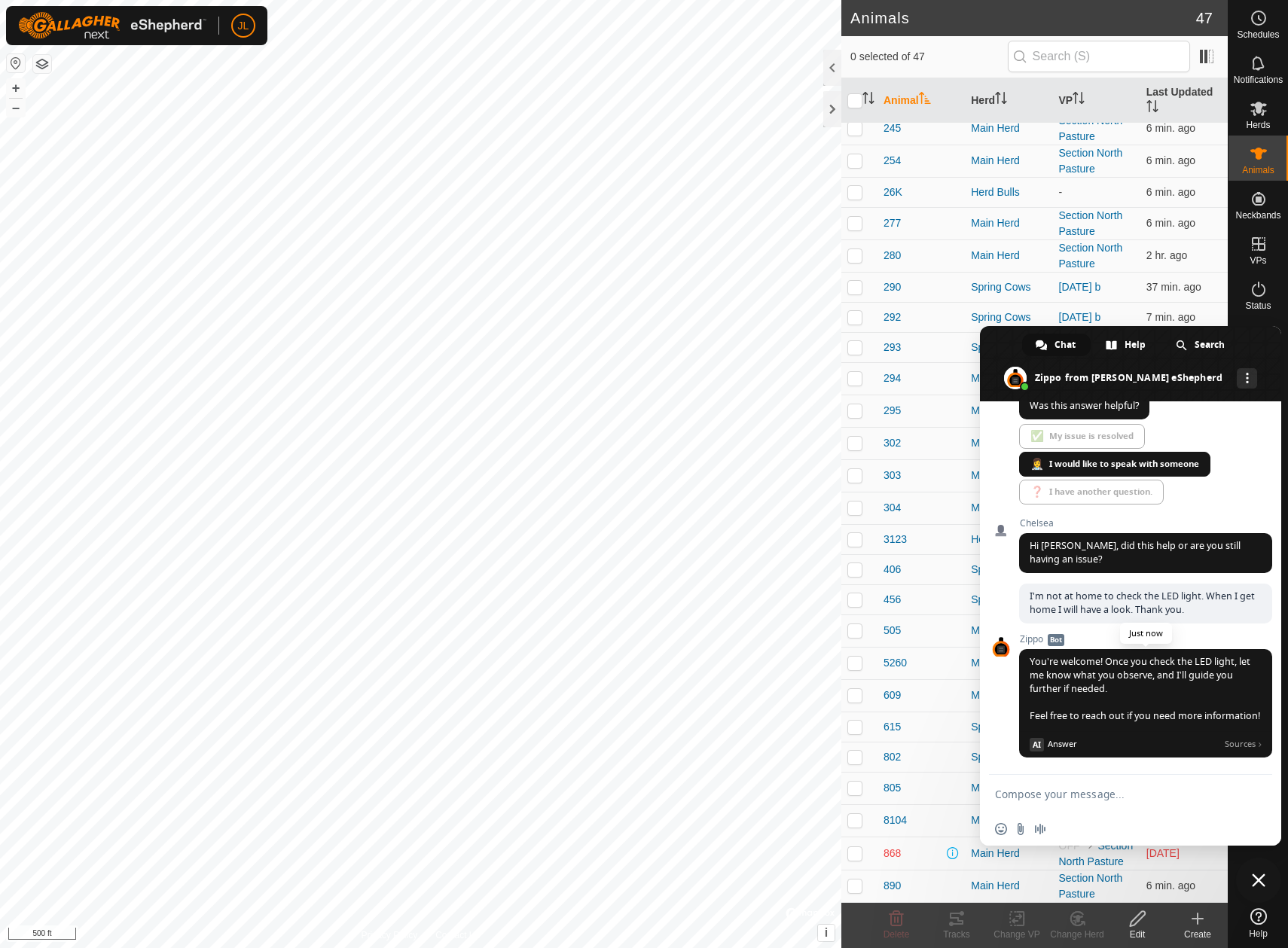
scroll to position [1108, 0]
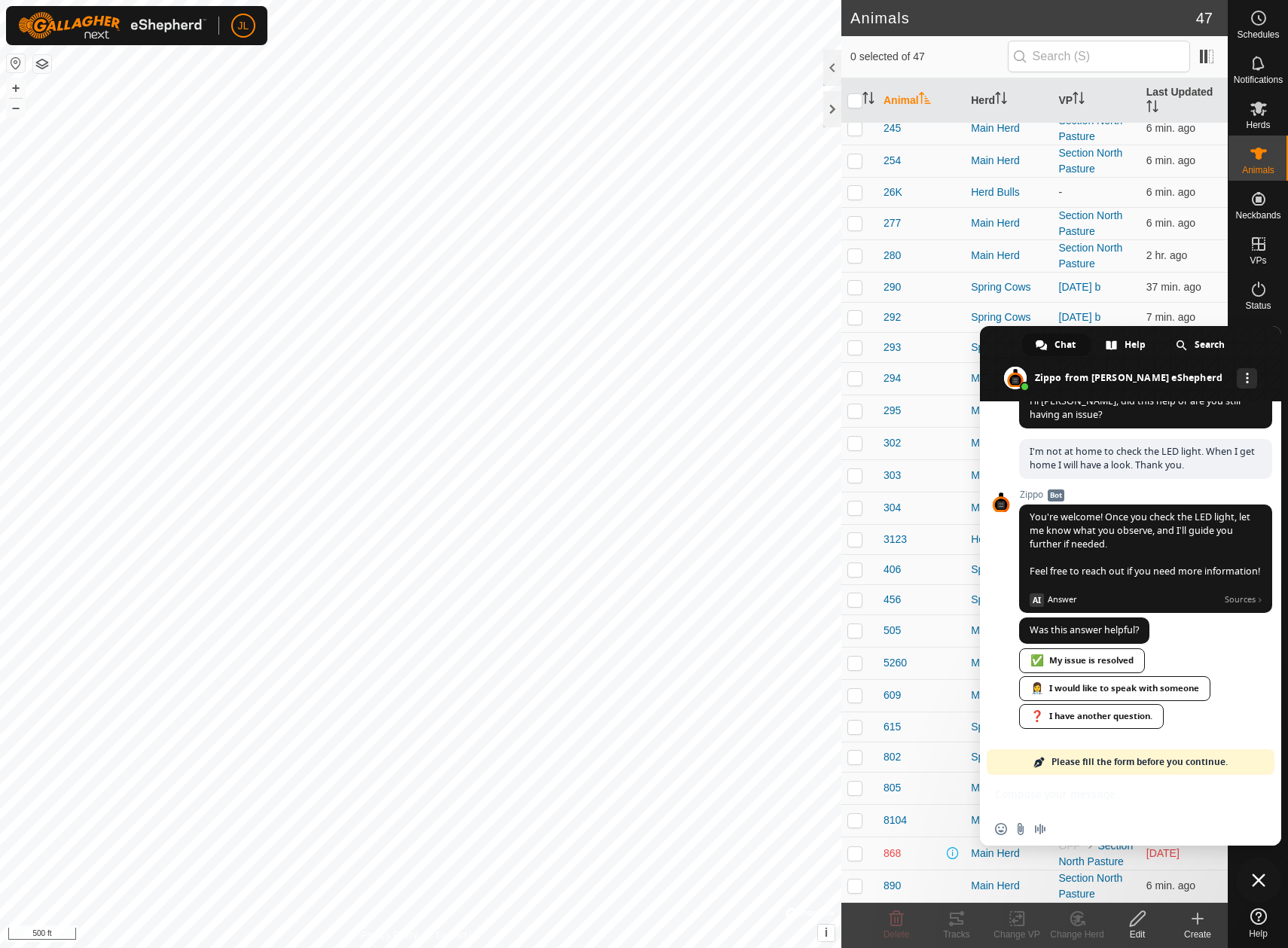
click at [1254, 881] on span "Close chat" at bounding box center [1258, 880] width 13 height 13
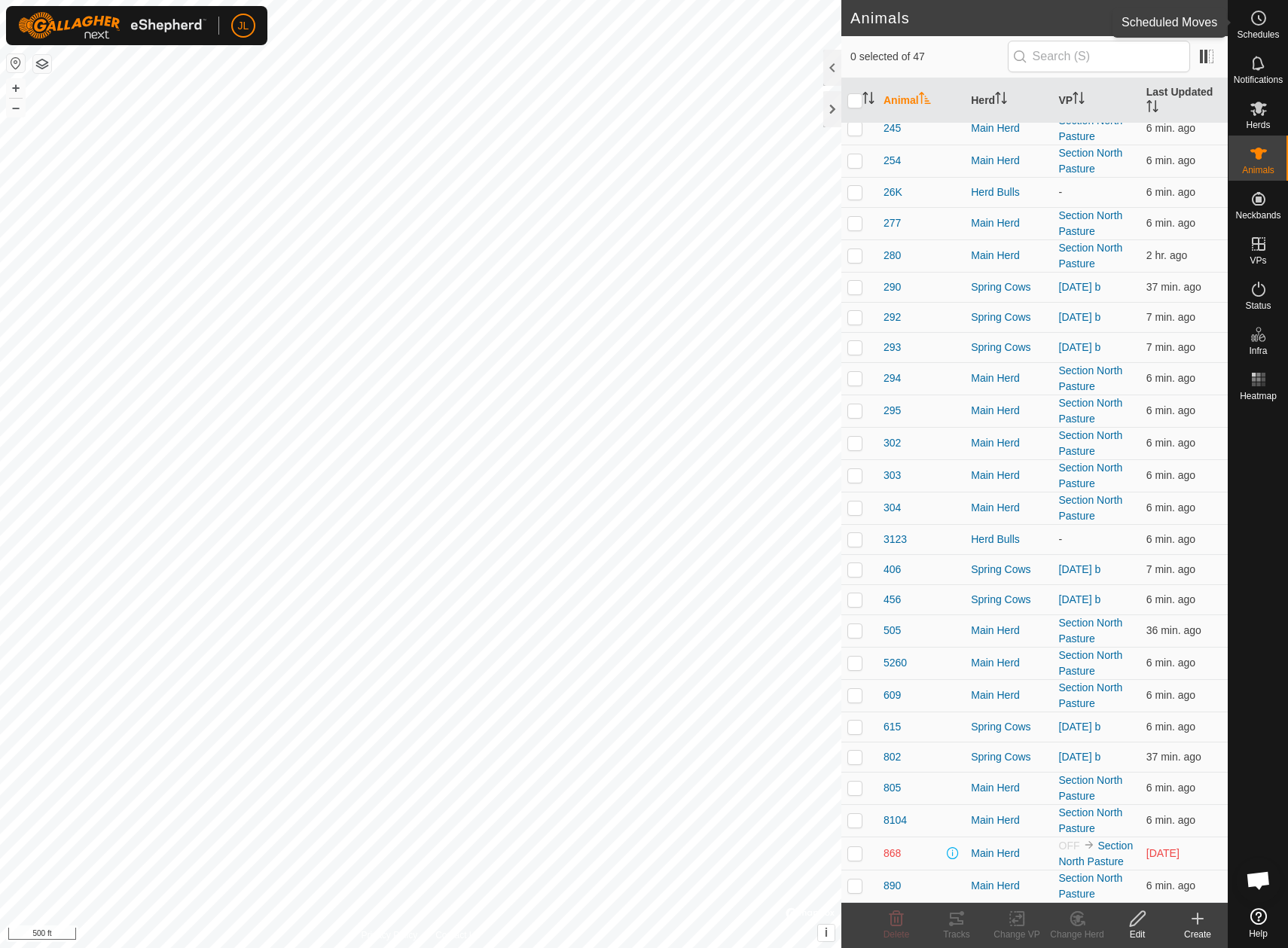
click at [1252, 16] on circle at bounding box center [1258, 17] width 13 height 13
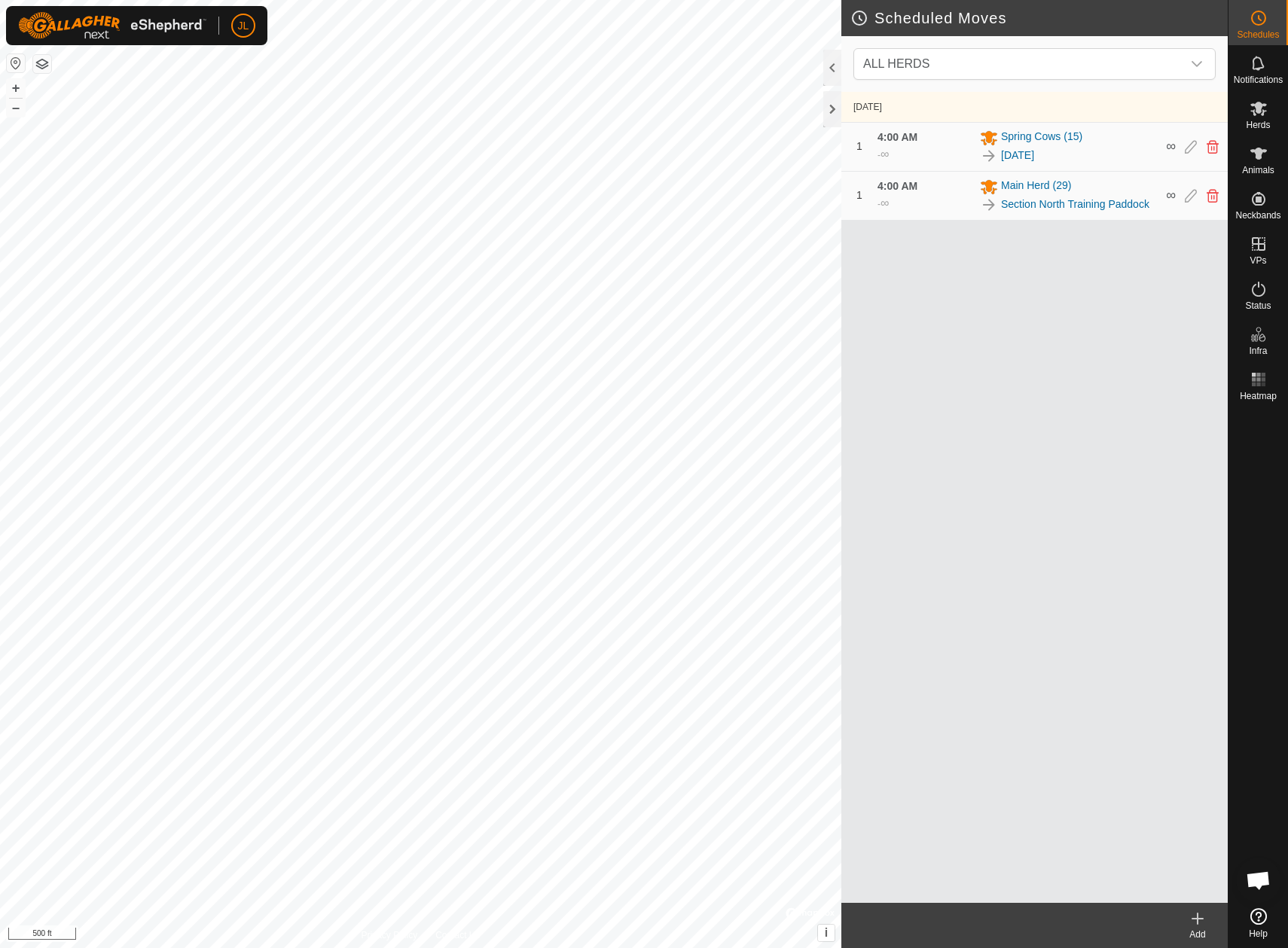
scroll to position [1094, 0]
click at [1253, 115] on icon at bounding box center [1258, 108] width 18 height 18
